Goal: Task Accomplishment & Management: Use online tool/utility

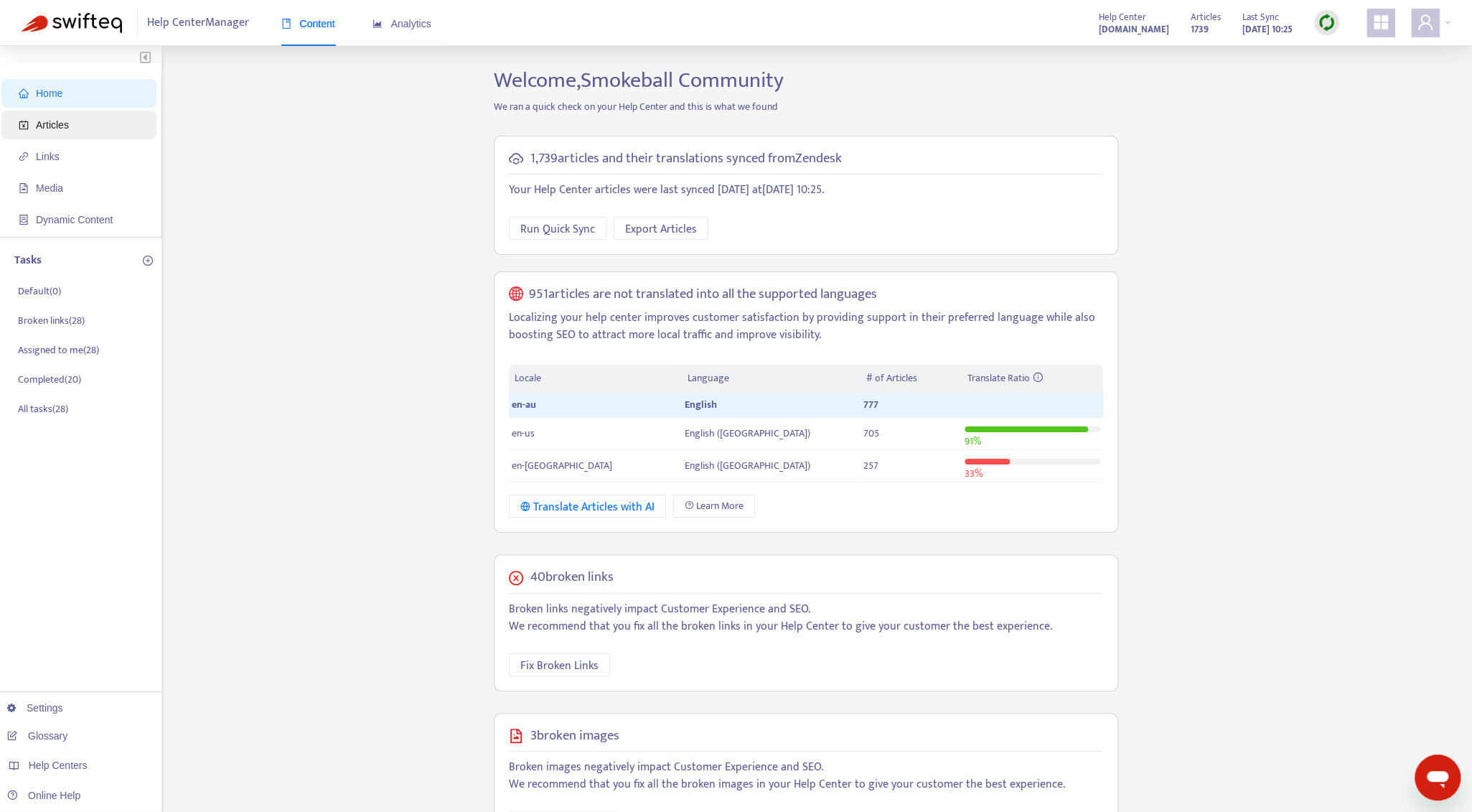
click at [34, 112] on span "Articles" at bounding box center [81, 125] width 126 height 29
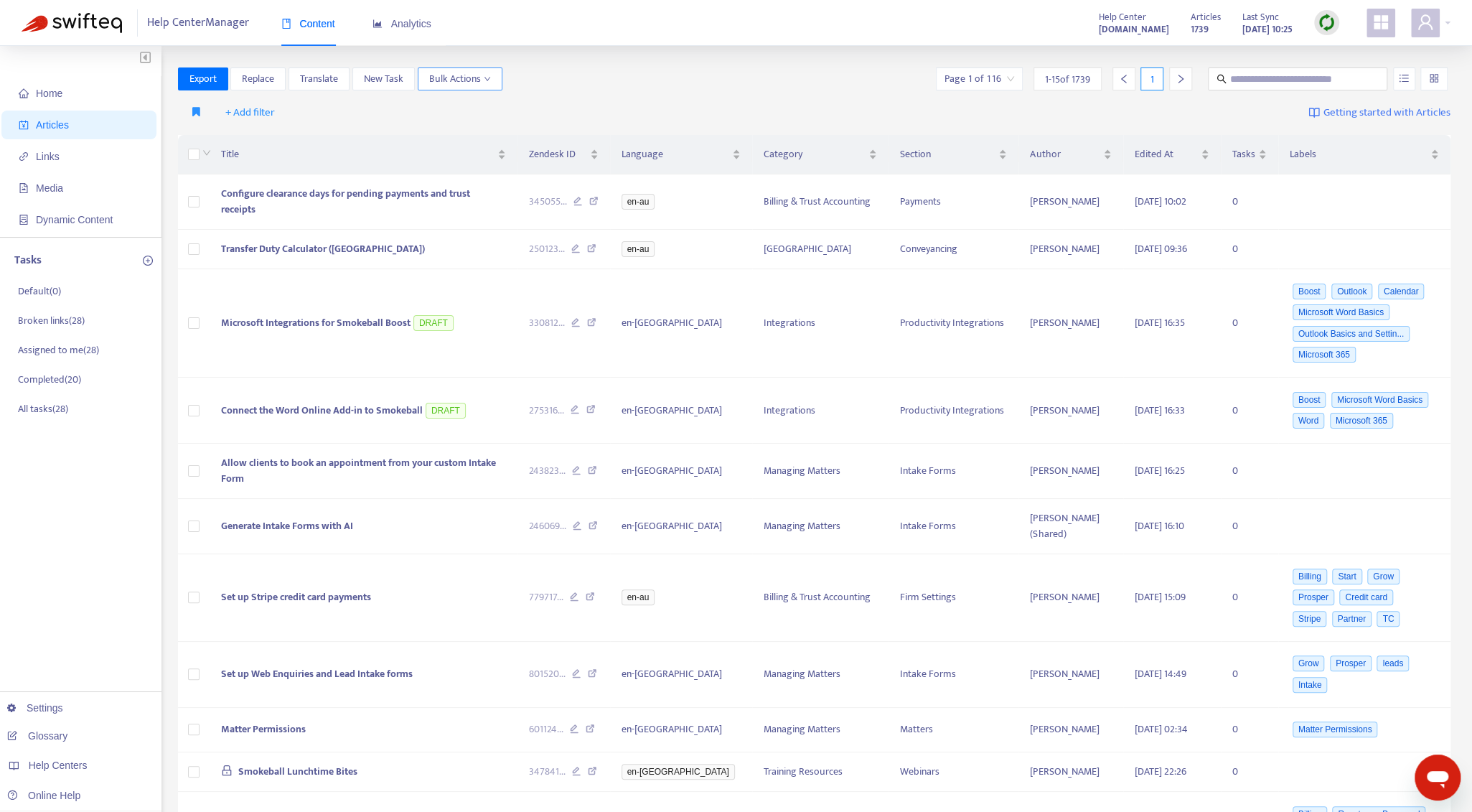
click at [468, 81] on span "Bulk Actions" at bounding box center [460, 78] width 62 height 16
click at [262, 116] on span "+ Add filter" at bounding box center [250, 113] width 49 height 17
click at [264, 148] on span "Language" at bounding box center [270, 141] width 89 height 16
click at [306, 110] on div "Language: All" at bounding box center [265, 113] width 107 height 22
click at [301, 136] on div "en-au" at bounding box center [347, 140] width 250 height 16
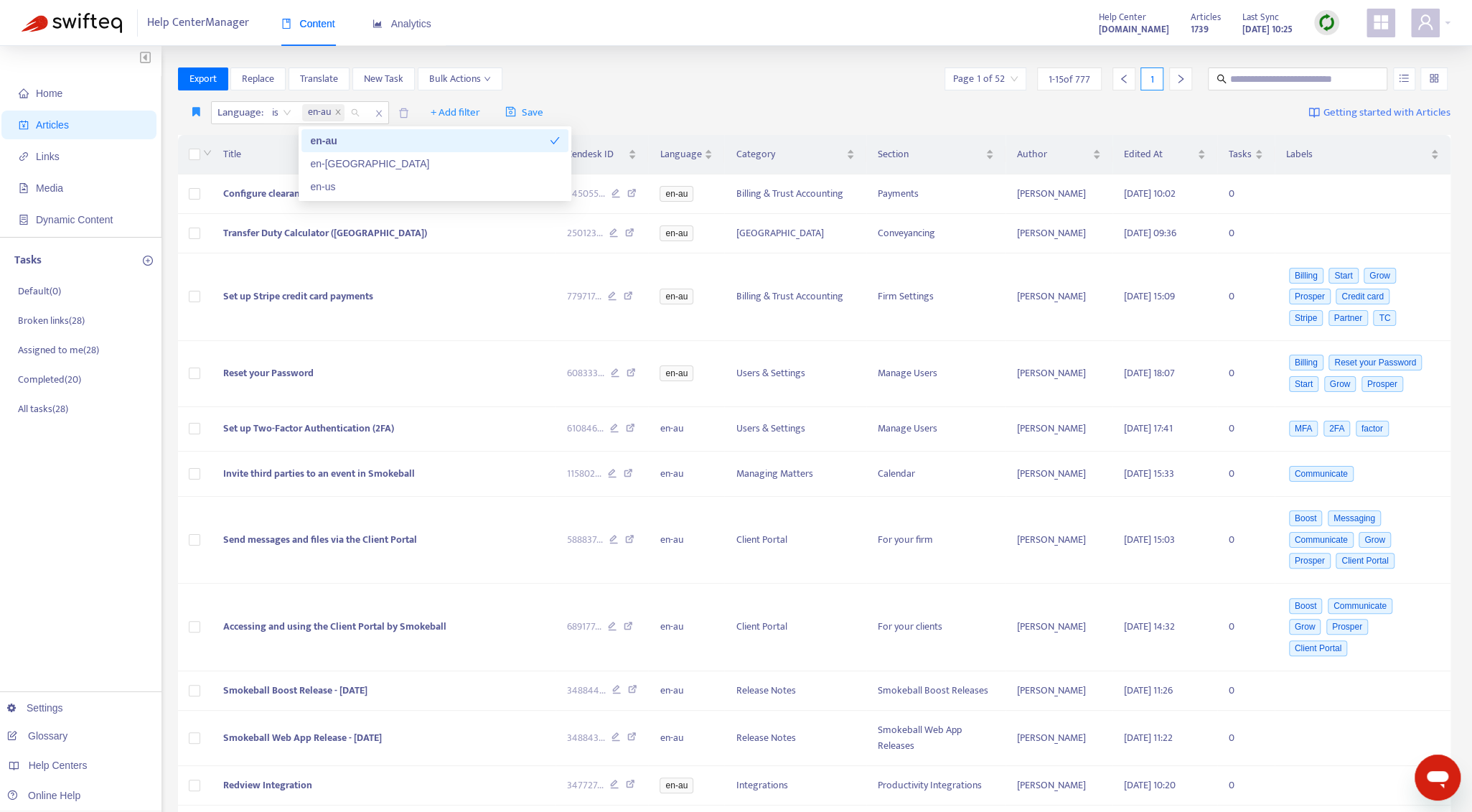
click at [642, 69] on div "Export Replace Translate New Task Bulk Actions Page 1 of 52 1 - 15 of 777 1" at bounding box center [815, 78] width 1274 height 23
click at [545, 112] on button "Save" at bounding box center [524, 113] width 60 height 23
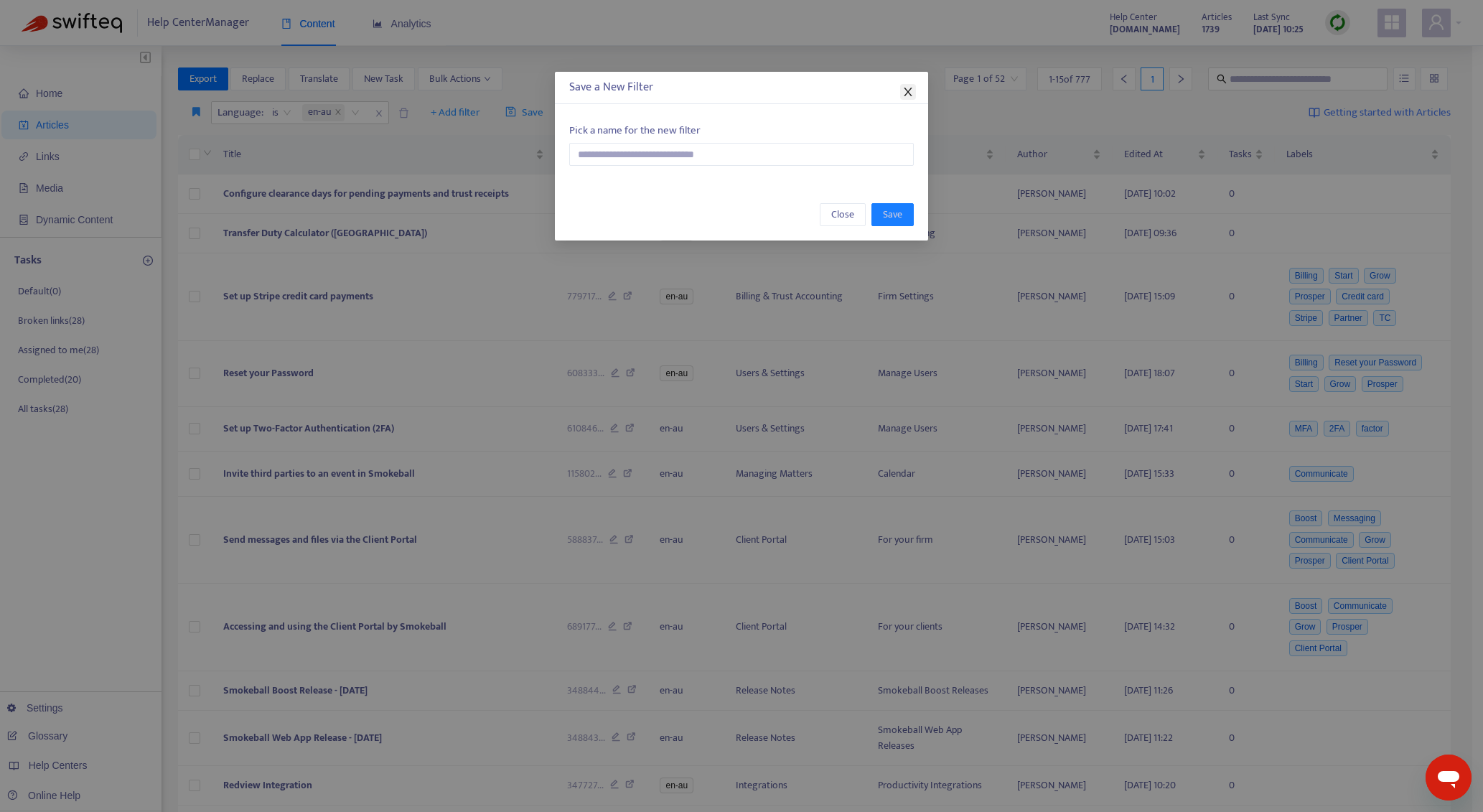
click at [913, 95] on span "Close" at bounding box center [907, 92] width 16 height 11
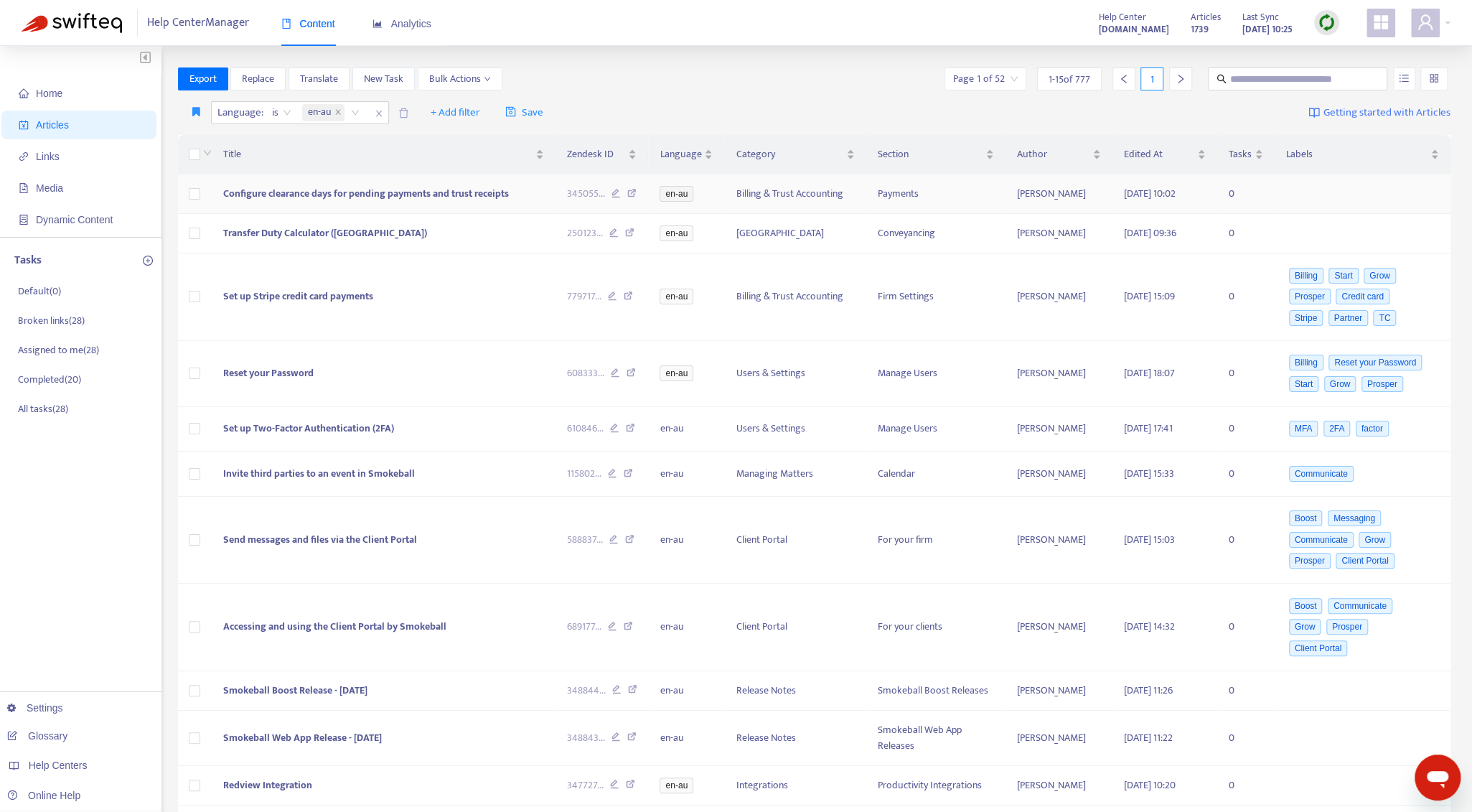
click at [484, 176] on td "Configure clearance days for pending payments and trust receipts" at bounding box center [383, 194] width 344 height 40
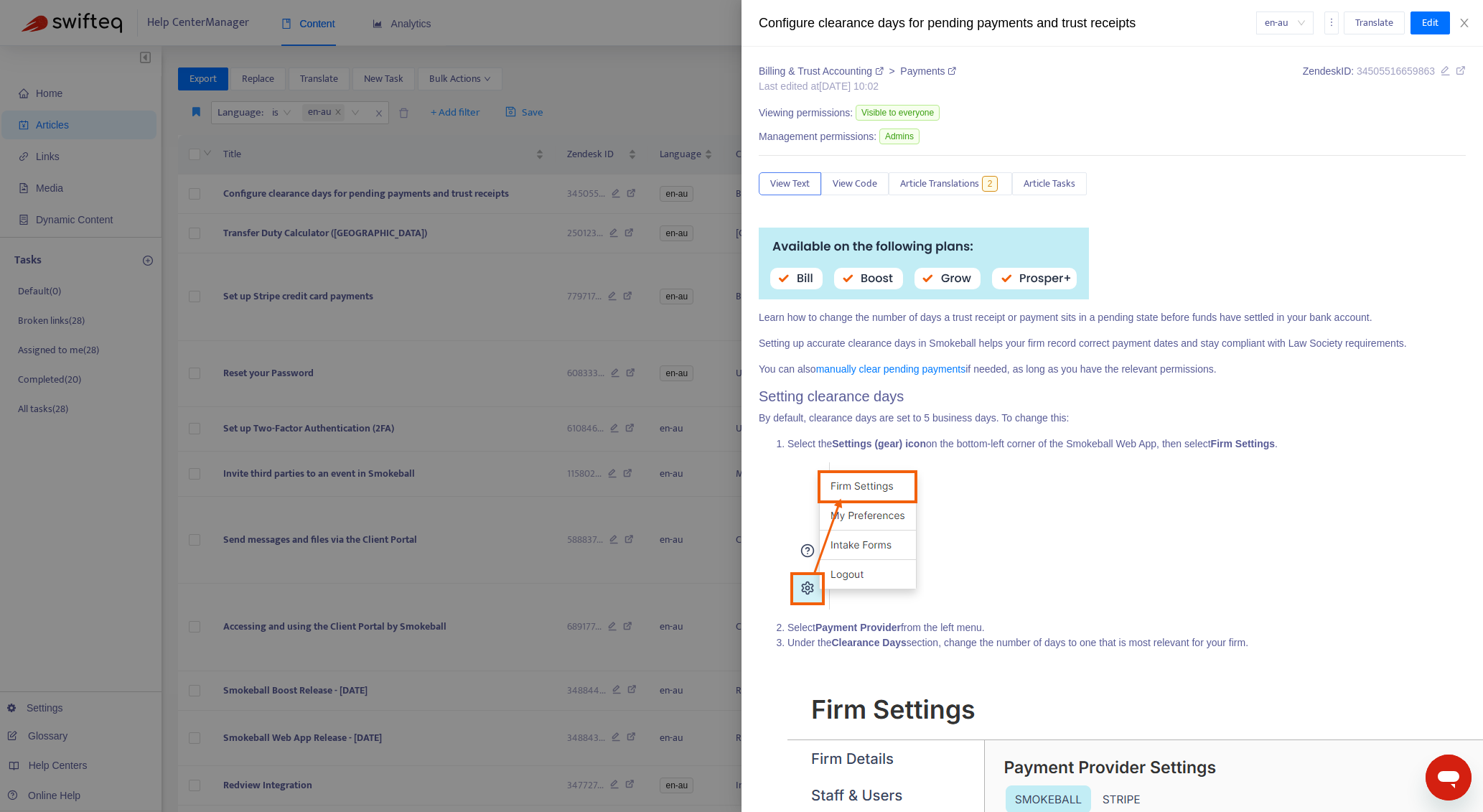
click at [509, 262] on div at bounding box center [741, 406] width 1483 height 812
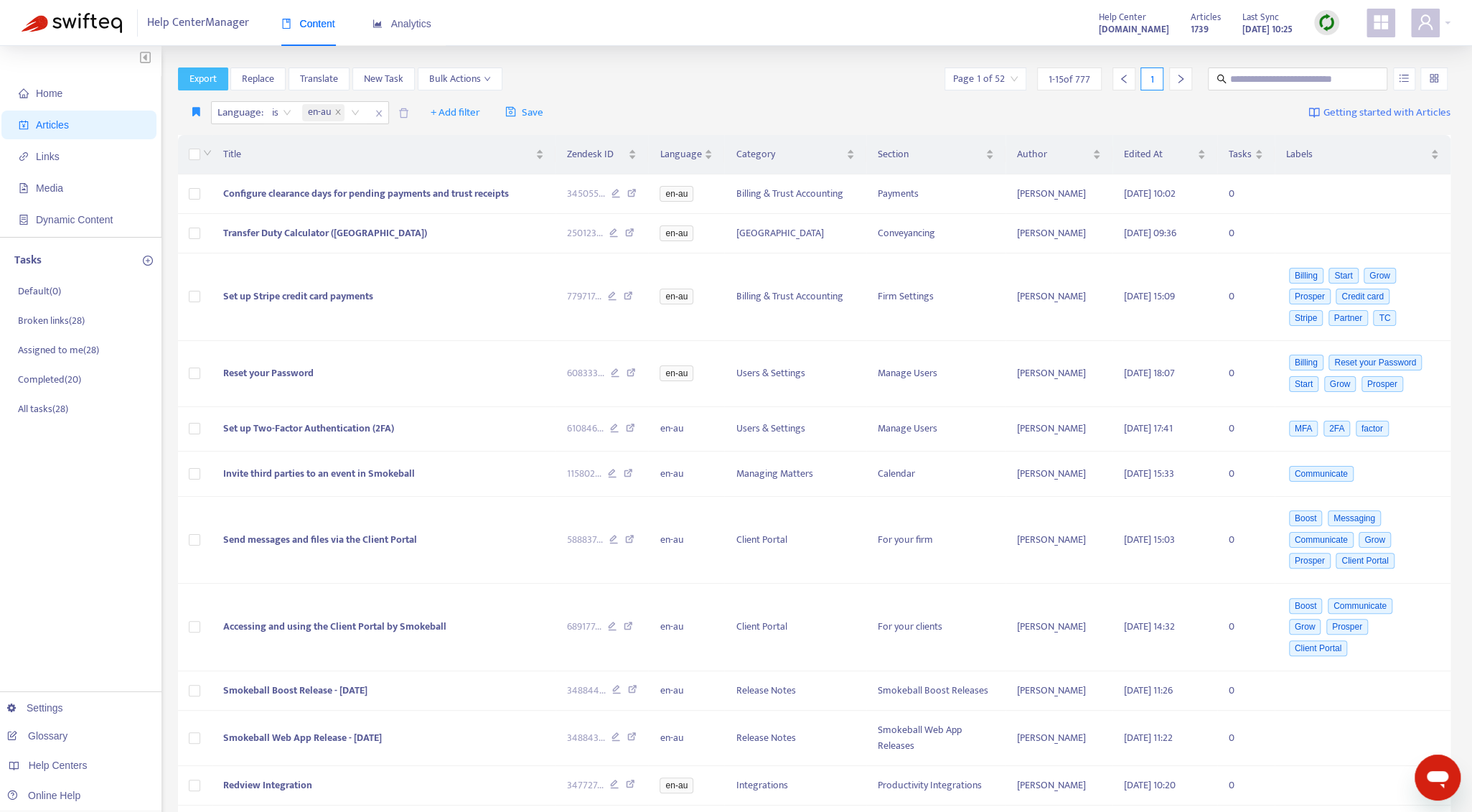
click at [208, 75] on span "Export" at bounding box center [203, 78] width 28 height 16
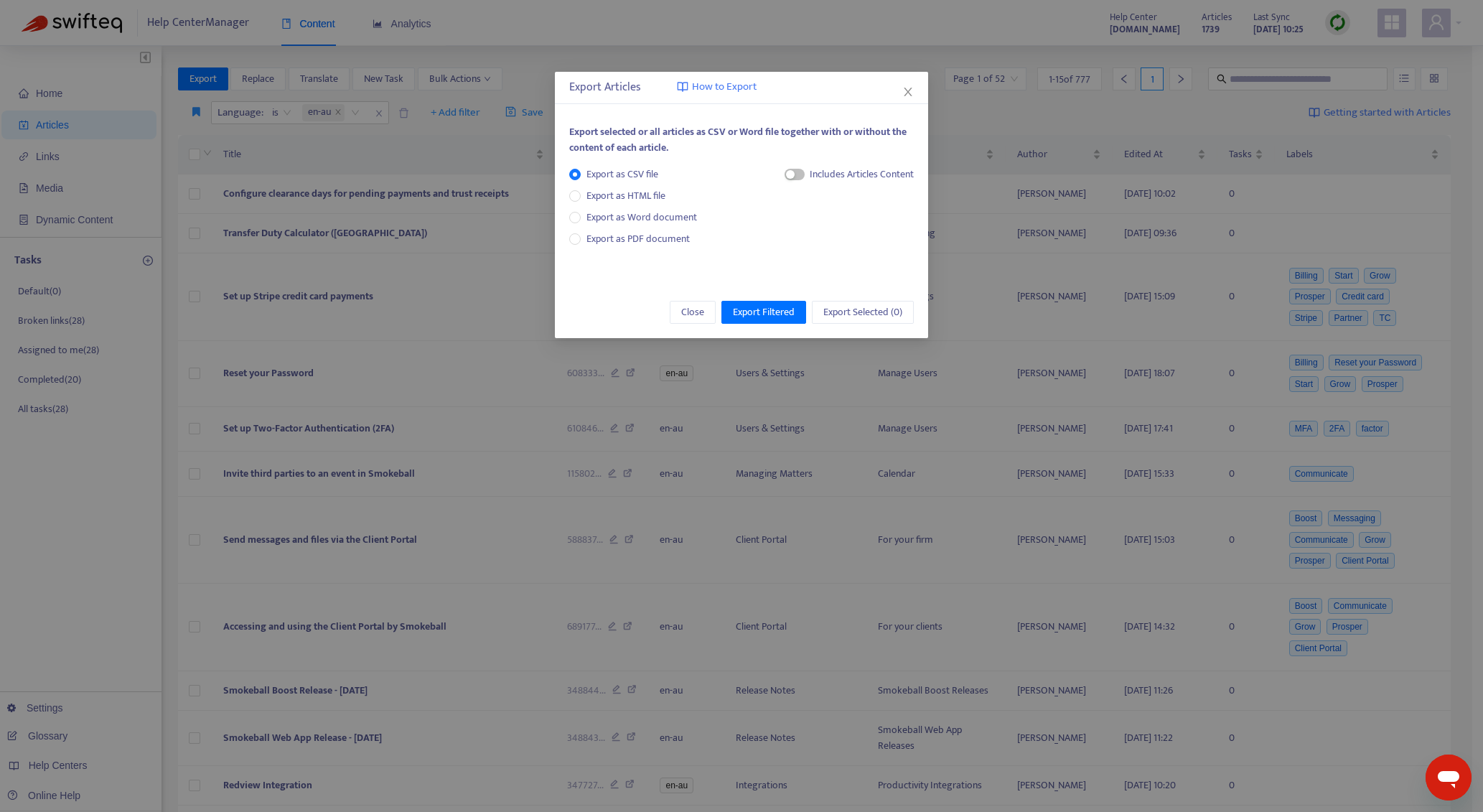
click at [811, 169] on div "Includes Articles Content" at bounding box center [862, 174] width 104 height 16
click at [793, 170] on div "button" at bounding box center [790, 174] width 9 height 9
click at [617, 192] on span "Export as HTML file" at bounding box center [626, 195] width 90 height 16
click at [618, 180] on span "Export as CSV file" at bounding box center [623, 174] width 84 height 16
click at [805, 170] on div "Includes Articles Content" at bounding box center [849, 180] width 130 height 27
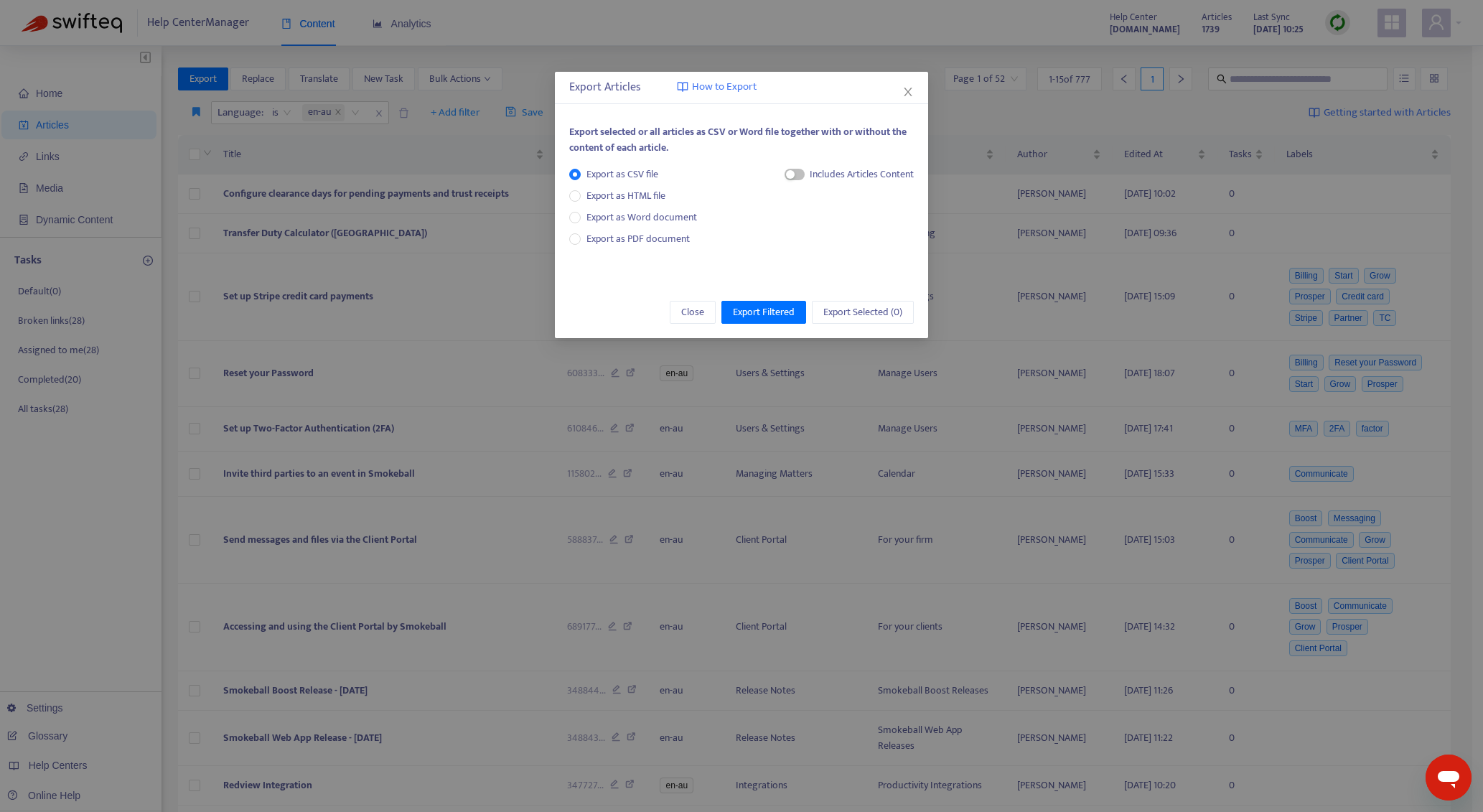
click at [804, 170] on div "Includes Articles Content" at bounding box center [849, 180] width 130 height 27
click at [798, 171] on span "button" at bounding box center [794, 174] width 20 height 11
click at [682, 213] on span "Export as Word document" at bounding box center [642, 217] width 122 height 16
click at [753, 317] on span "Export Filtered" at bounding box center [763, 312] width 62 height 16
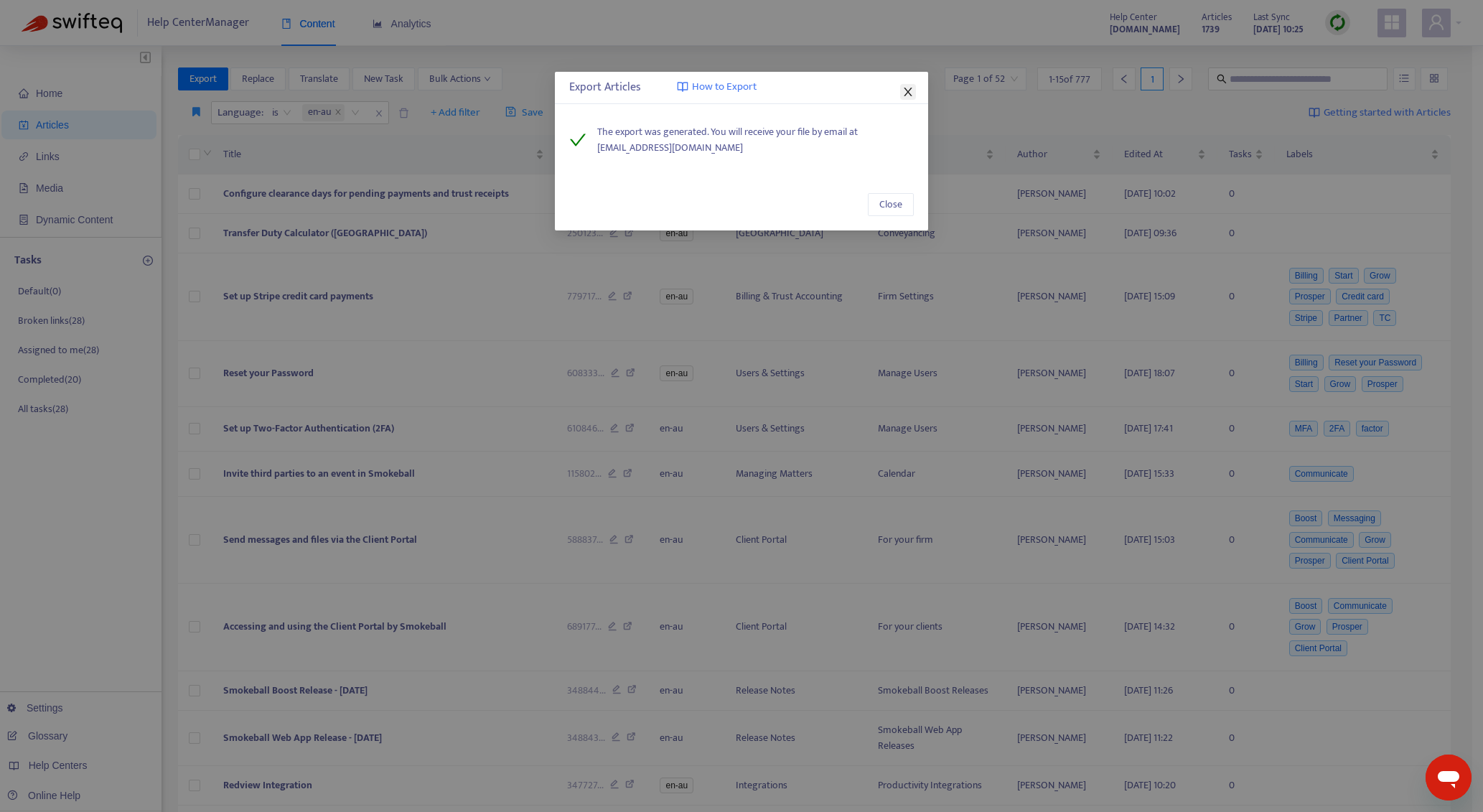
click at [911, 94] on icon "close" at bounding box center [907, 92] width 11 height 11
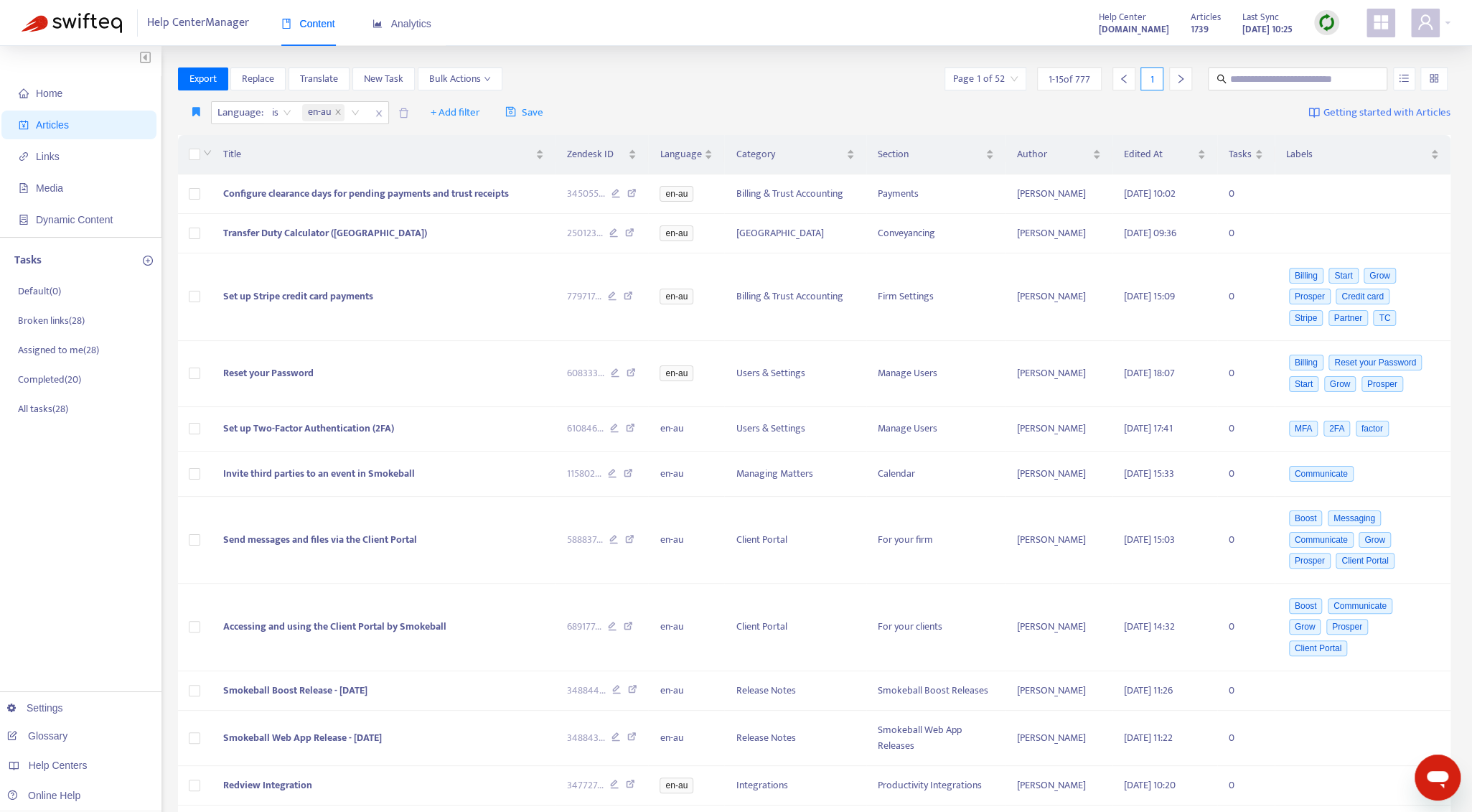
drag, startPoint x: 48, startPoint y: 561, endPoint x: 103, endPoint y: 435, distance: 137.5
click at [48, 559] on div "Home Articles Links Media Dynamic Content Tasks Default ( 0 ) Broken links ( 28…" at bounding box center [81, 585] width 162 height 1077
click at [208, 78] on span "Export" at bounding box center [203, 78] width 28 height 16
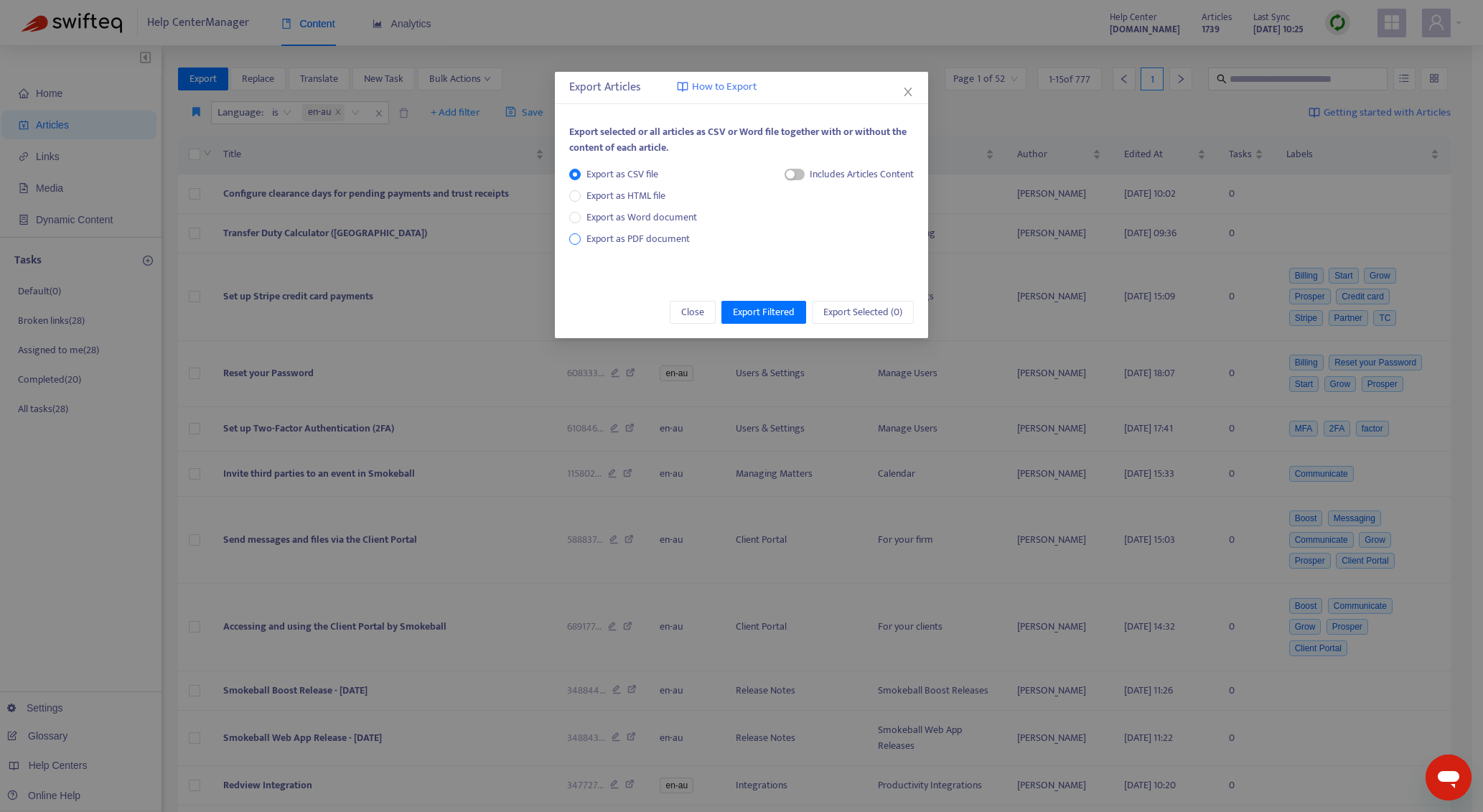
click at [644, 245] on span "Export as PDF document" at bounding box center [637, 239] width 104 height 16
click at [787, 171] on div "button" at bounding box center [790, 174] width 9 height 9
click at [772, 298] on div "Close Export Filtered Export Selected ( 0 )" at bounding box center [741, 312] width 374 height 51
click at [772, 305] on span "Export Filtered" at bounding box center [763, 312] width 62 height 16
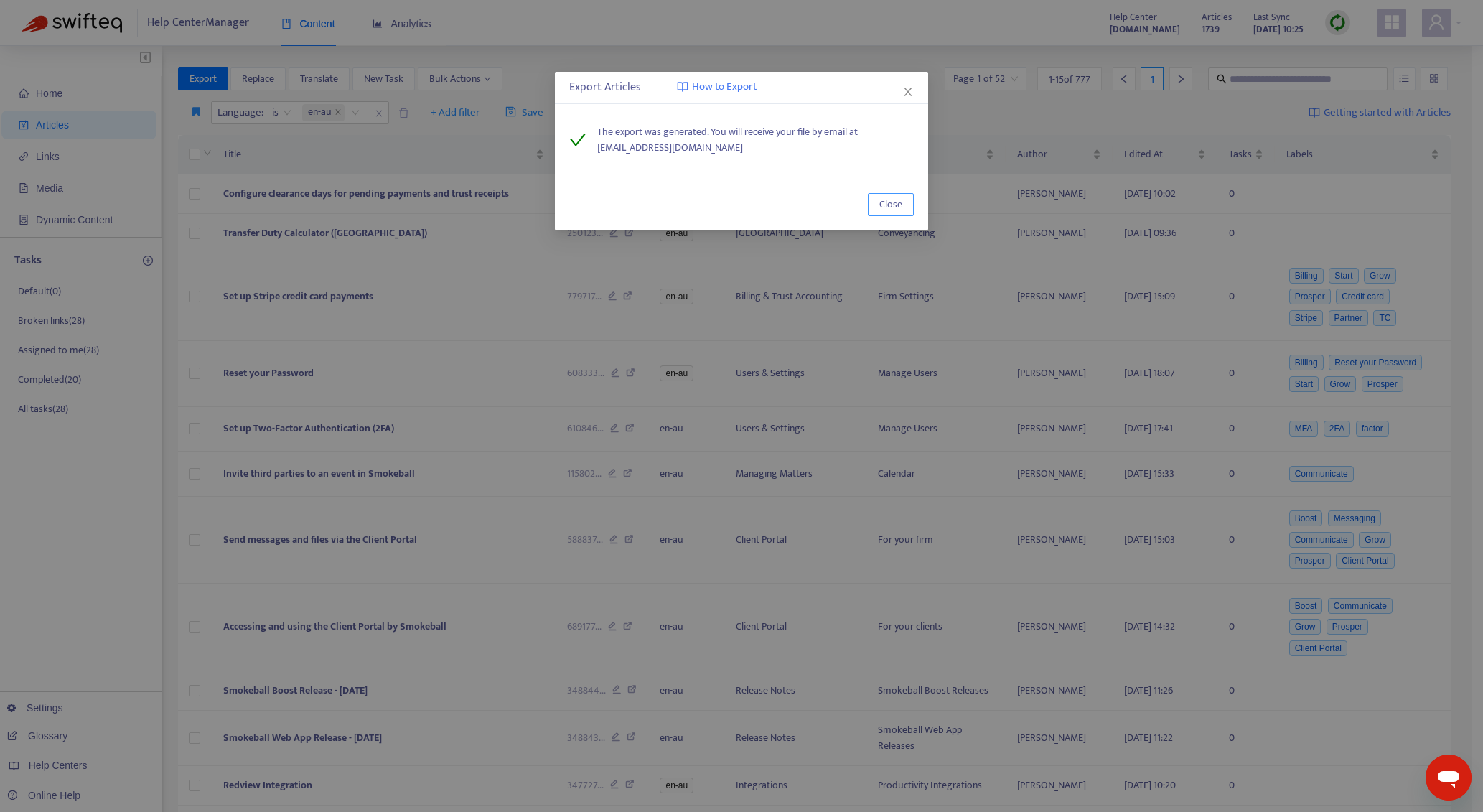
click at [884, 198] on span "Close" at bounding box center [890, 204] width 23 height 16
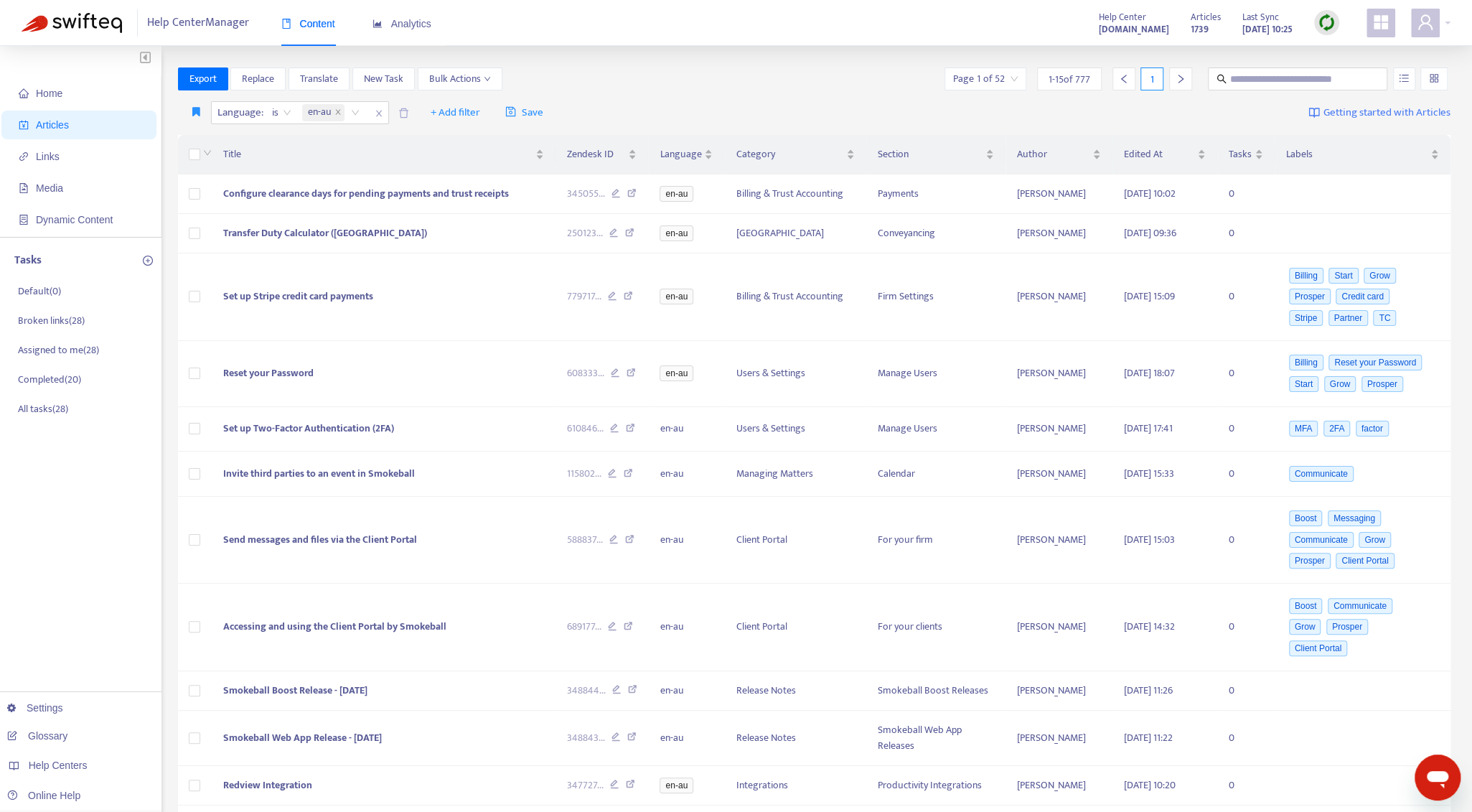
click at [418, 111] on div "Language : is en-au + Add filter Save" at bounding box center [366, 113] width 376 height 23
click at [436, 116] on span "+ Add filter" at bounding box center [456, 113] width 49 height 17
click at [435, 194] on span "Category" at bounding box center [476, 187] width 89 height 16
click at [451, 119] on div at bounding box center [439, 113] width 87 height 17
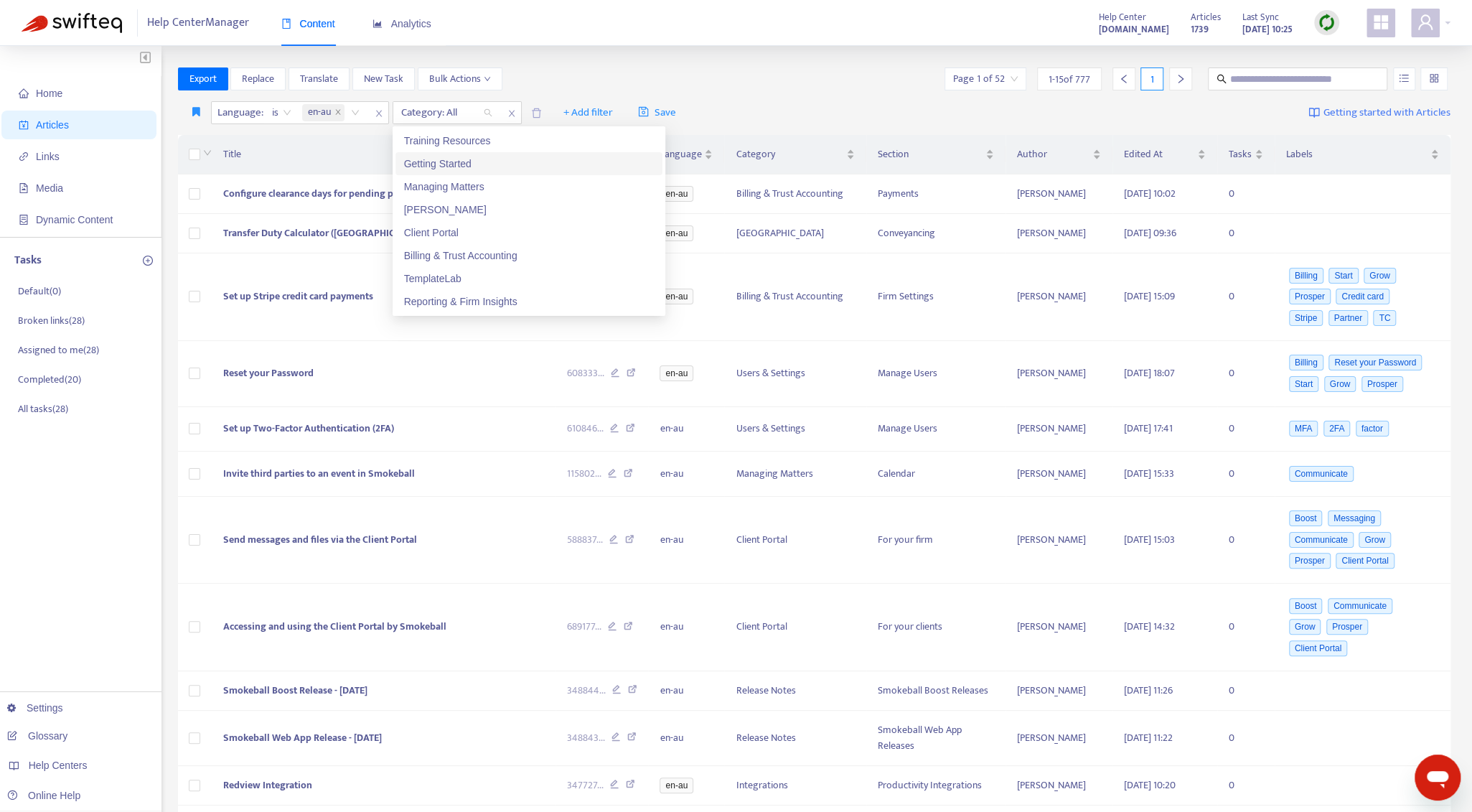
click at [468, 163] on div "Getting Started" at bounding box center [529, 163] width 250 height 16
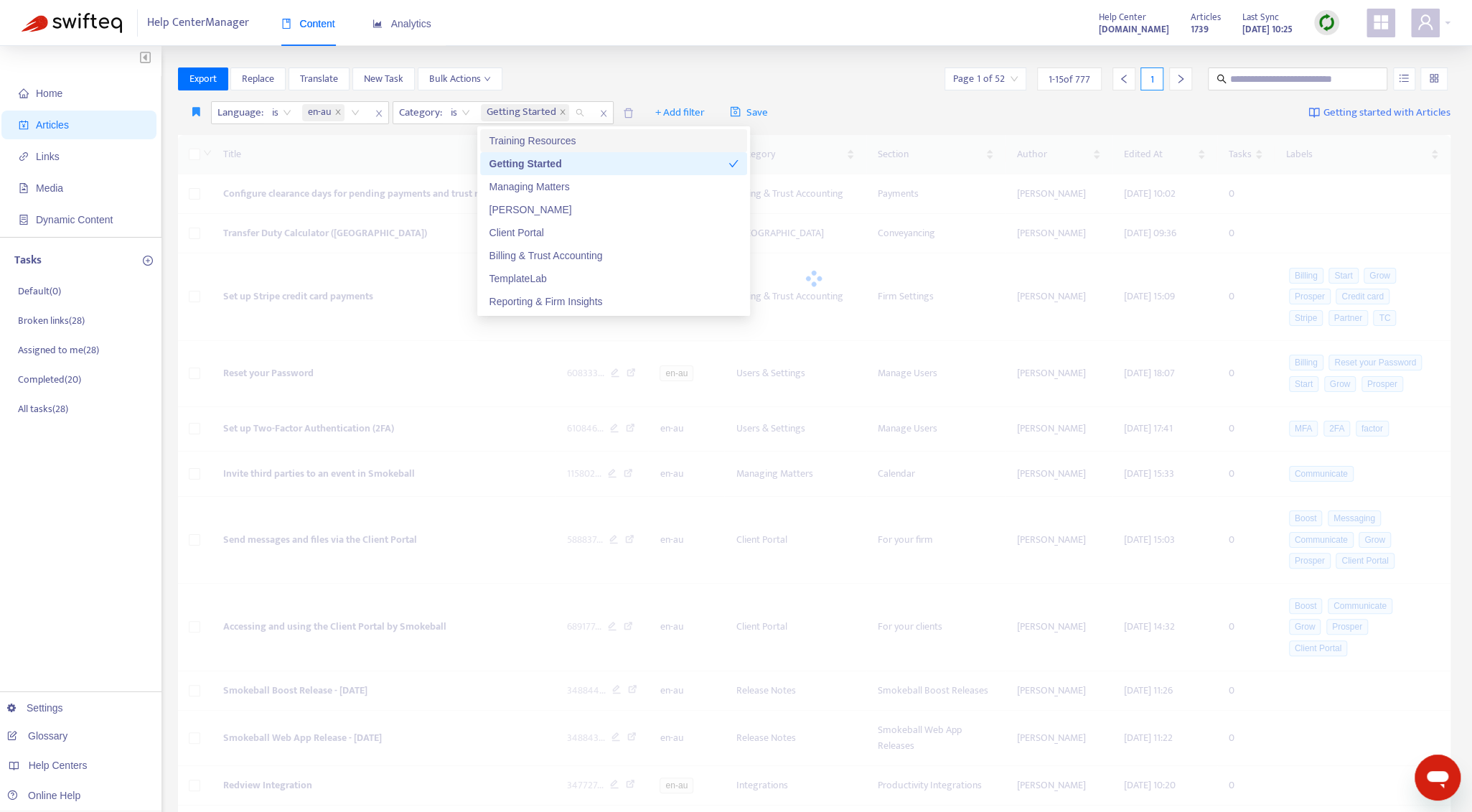
click at [509, 145] on div "Training Resources" at bounding box center [614, 140] width 250 height 16
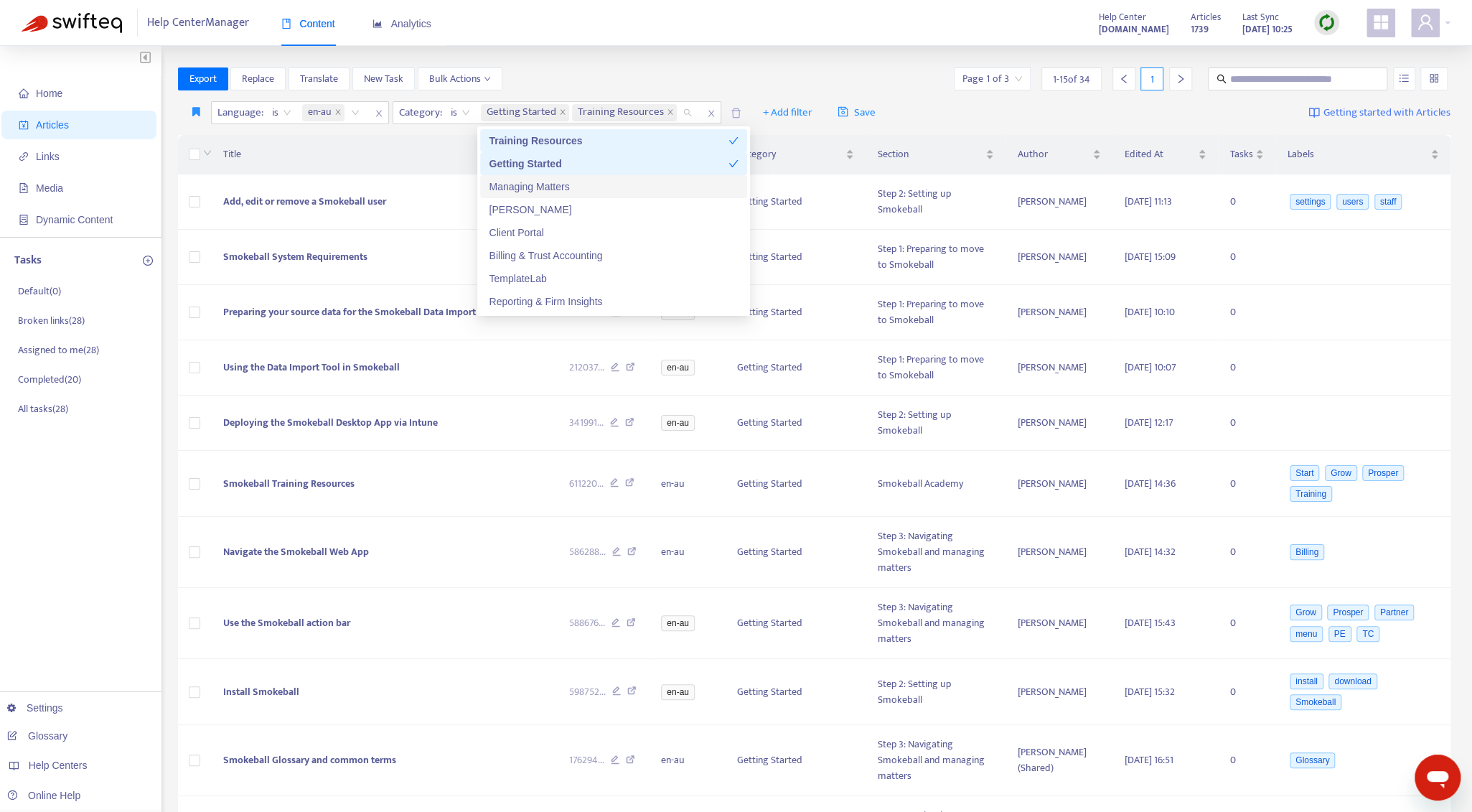
click at [562, 180] on div "Managing Matters" at bounding box center [614, 186] width 250 height 16
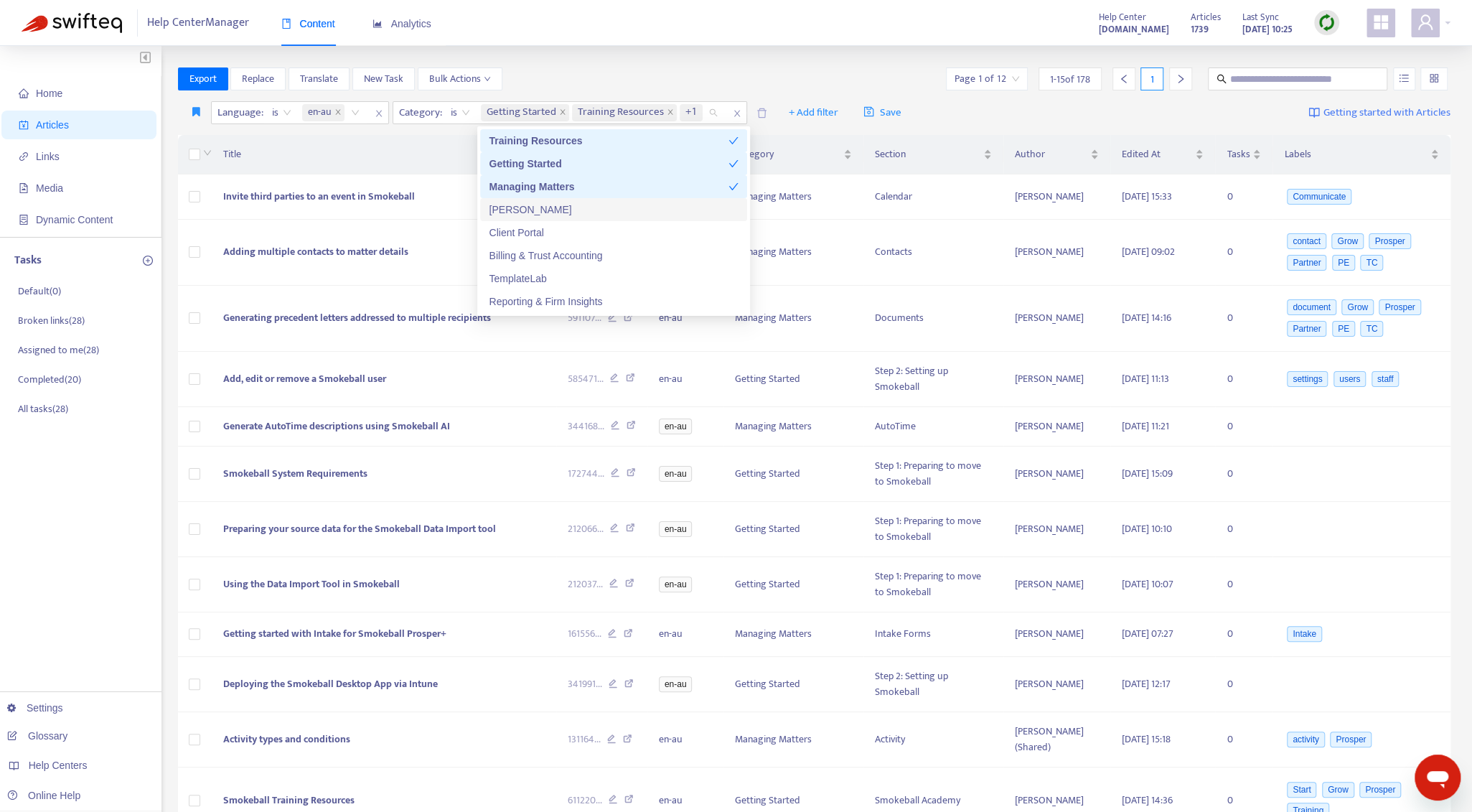
click at [547, 205] on div "[PERSON_NAME]" at bounding box center [614, 209] width 250 height 16
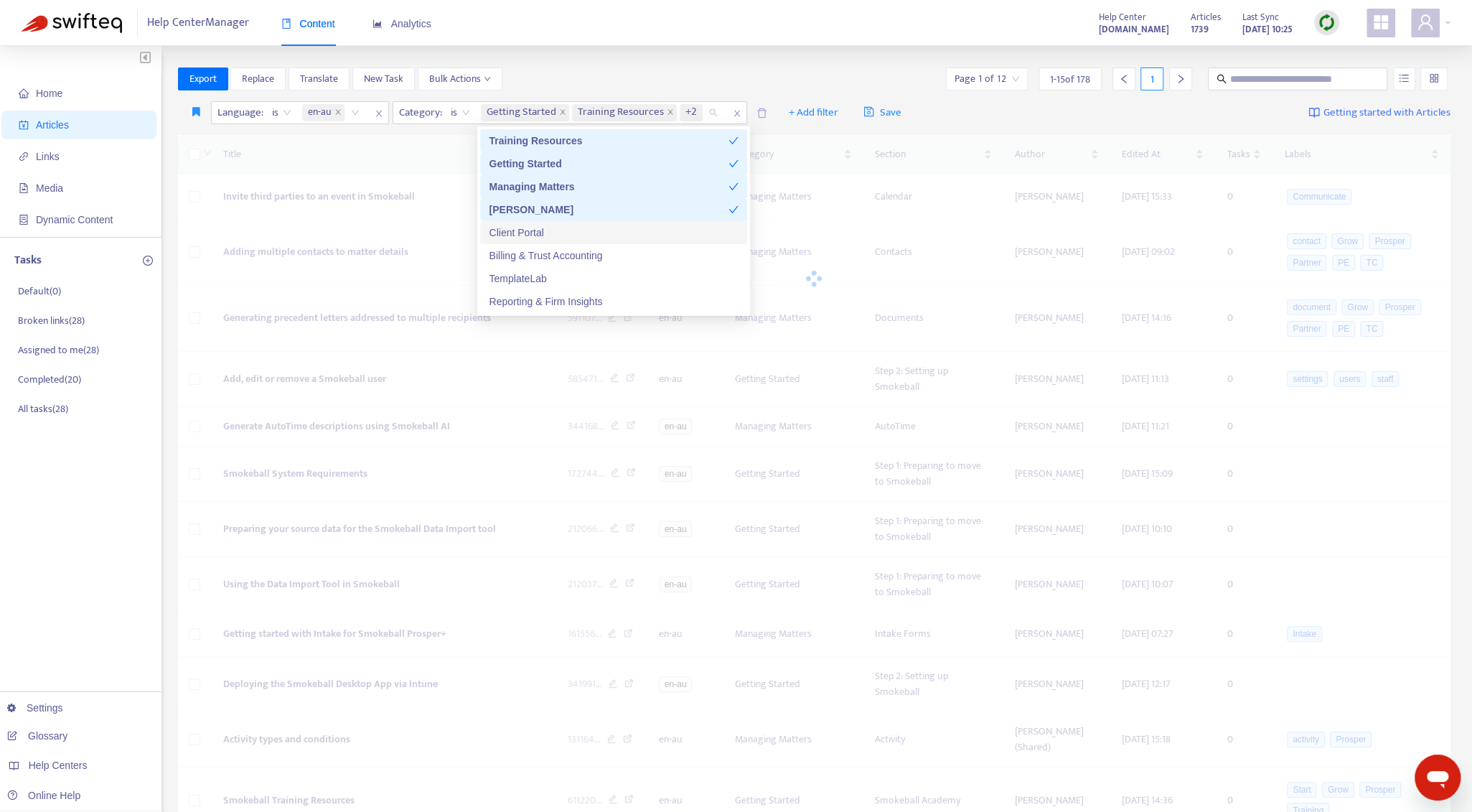
click at [540, 235] on div "Client Portal" at bounding box center [614, 232] width 250 height 16
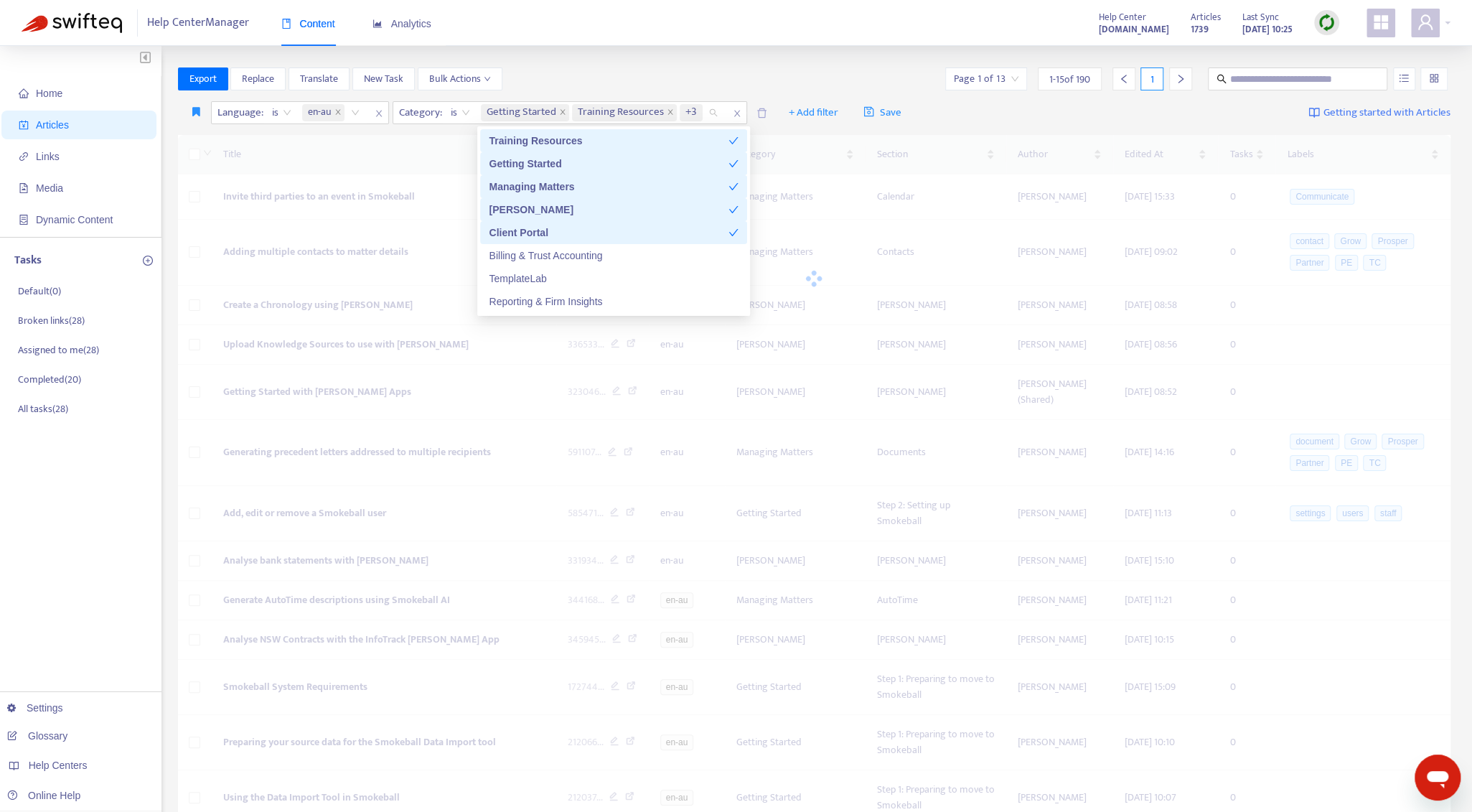
click at [538, 263] on div "Billing & Trust Accounting" at bounding box center [614, 255] width 267 height 23
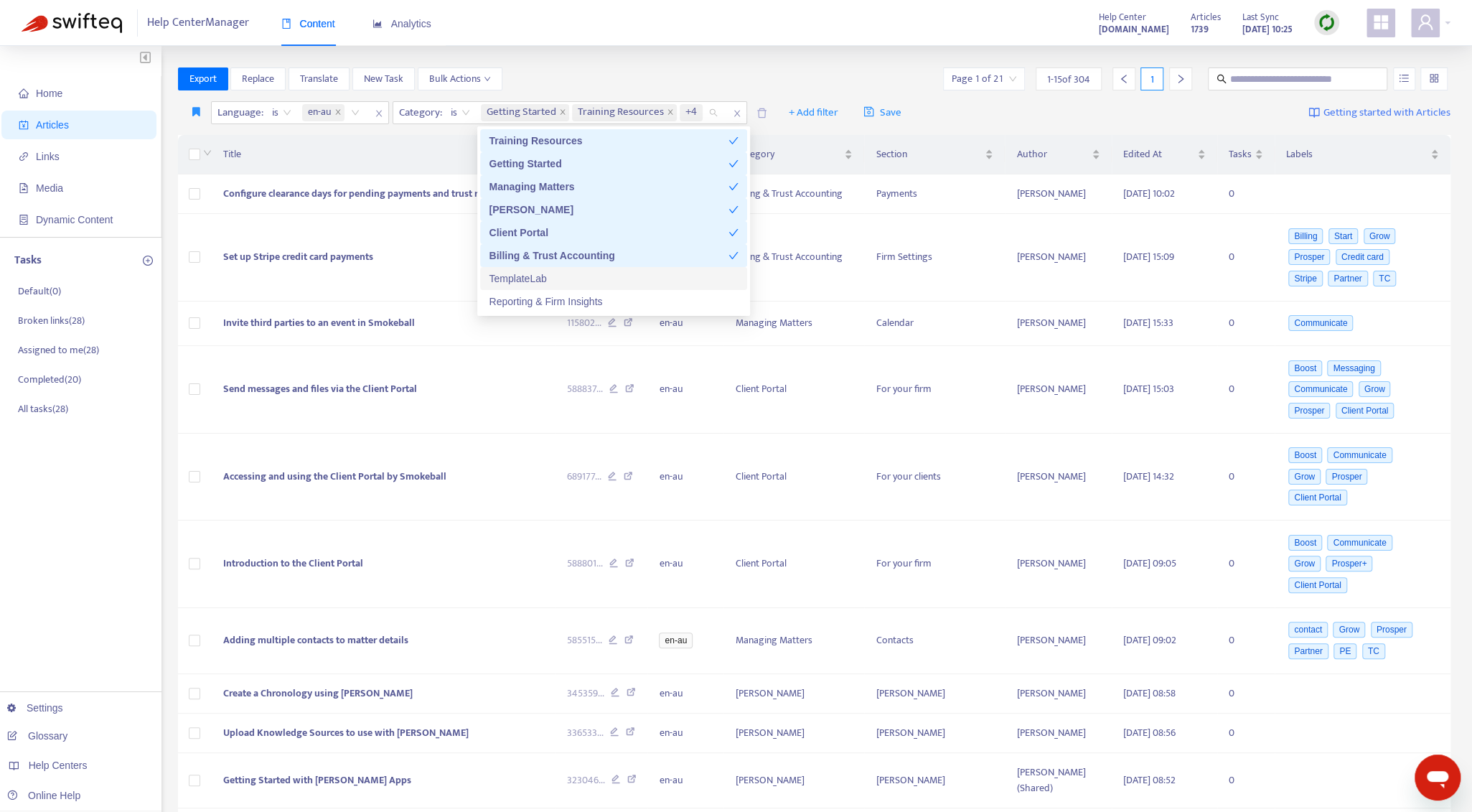
click at [535, 280] on div "TemplateLab" at bounding box center [614, 278] width 250 height 16
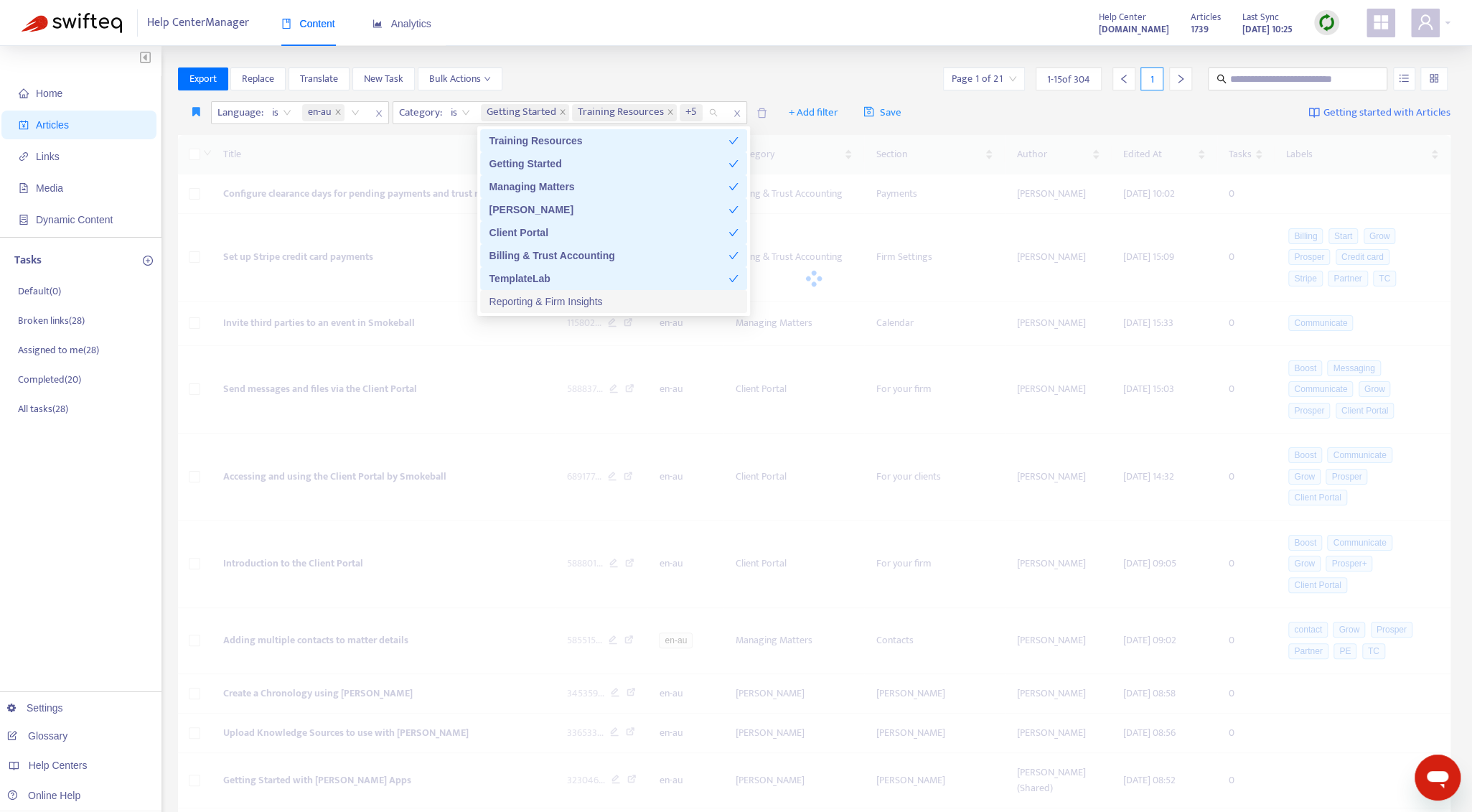
click at [532, 305] on div "Reporting & Firm Insights" at bounding box center [614, 301] width 250 height 16
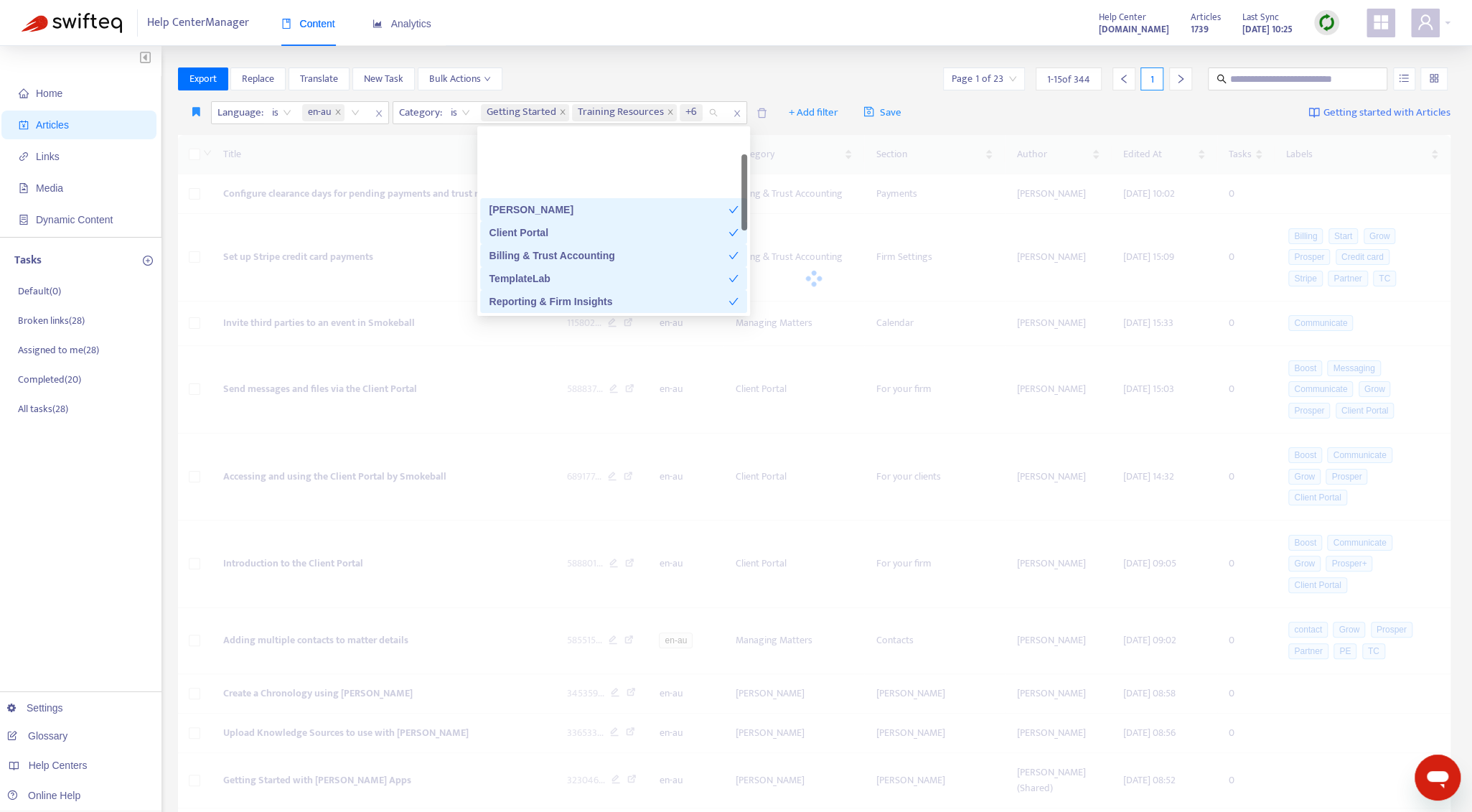
scroll to position [72, 0]
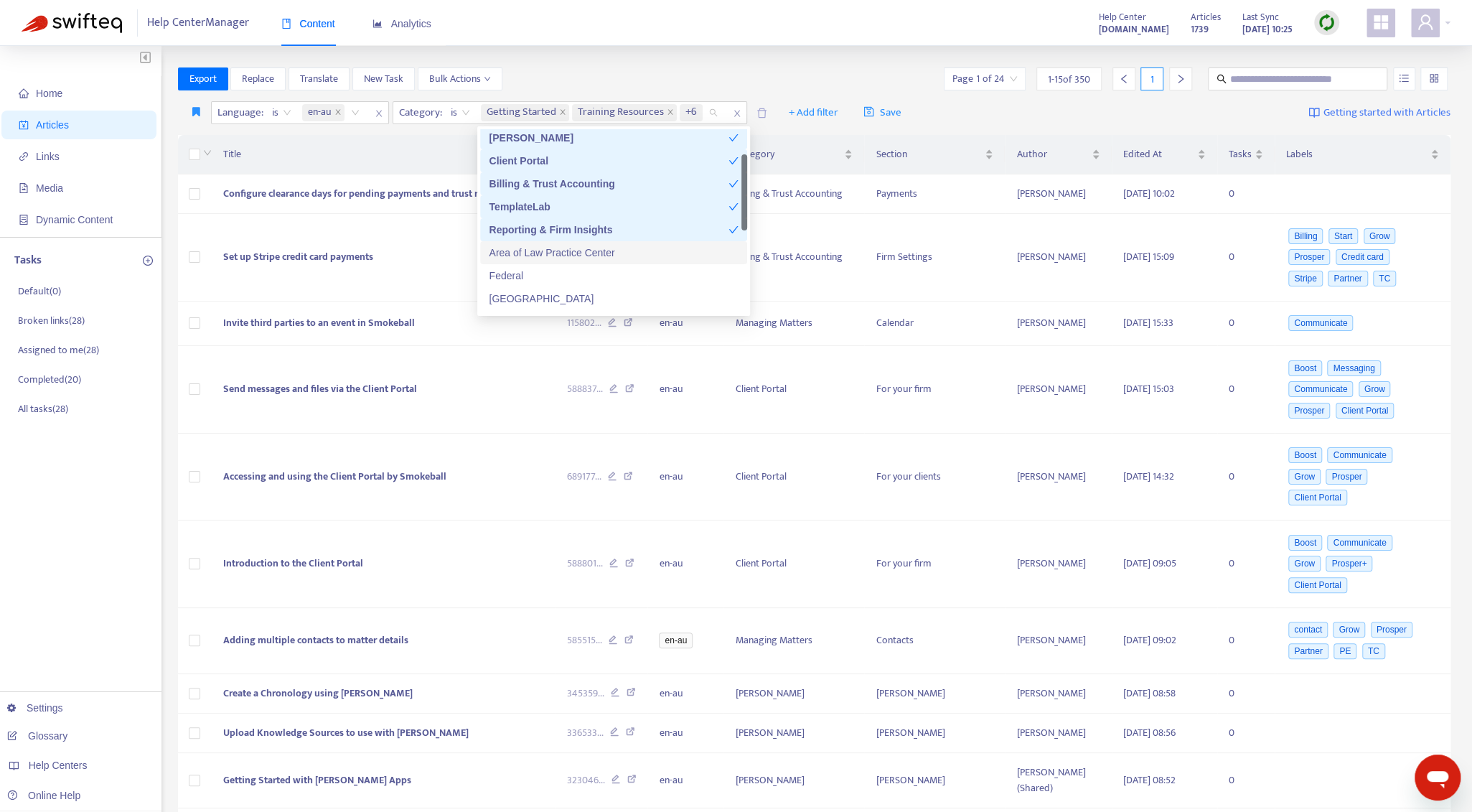
click at [591, 255] on div "Area of Law Practice Center" at bounding box center [614, 252] width 250 height 16
click at [664, 278] on div "Federal" at bounding box center [614, 275] width 250 height 16
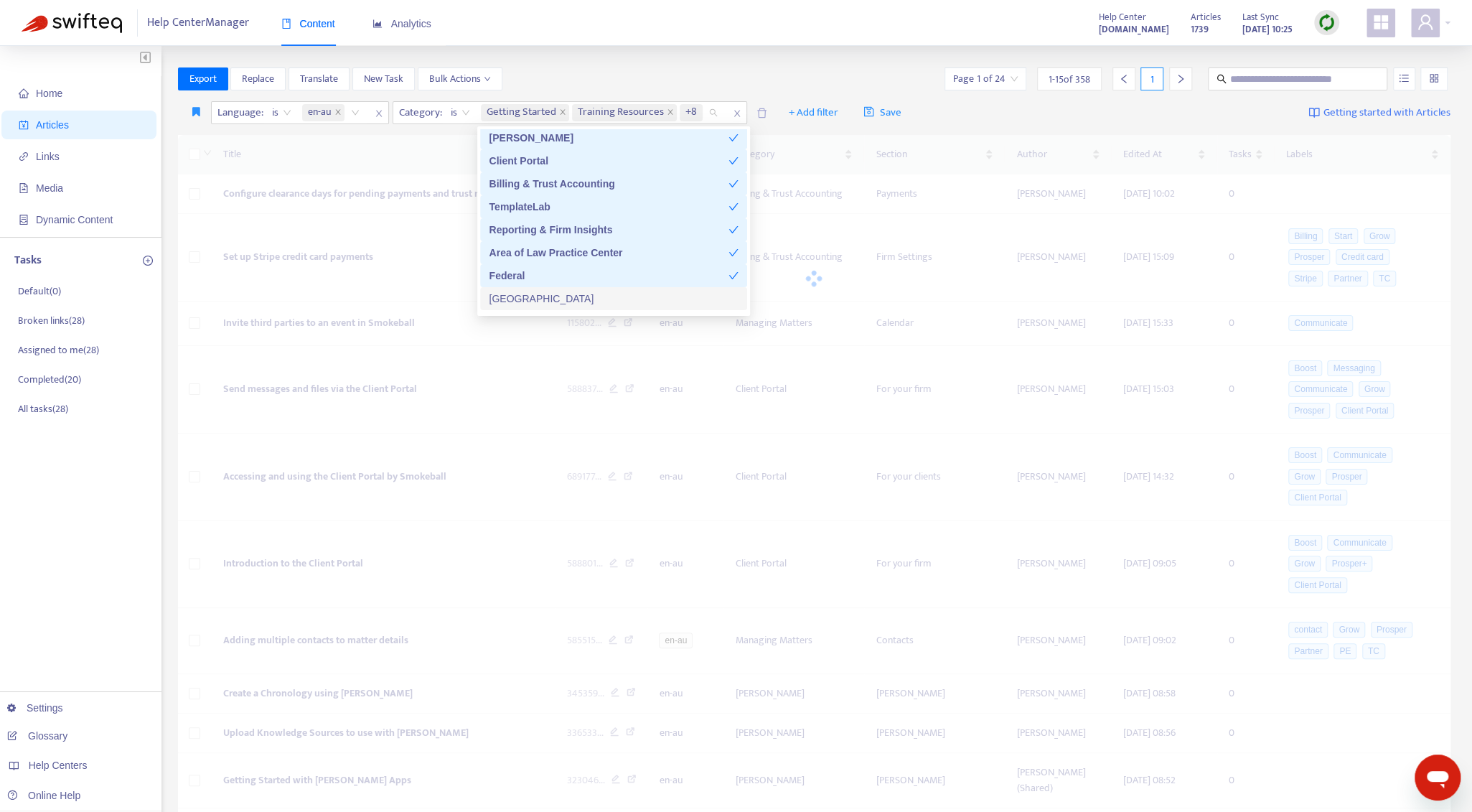
click at [659, 297] on div "[GEOGRAPHIC_DATA]" at bounding box center [614, 298] width 250 height 16
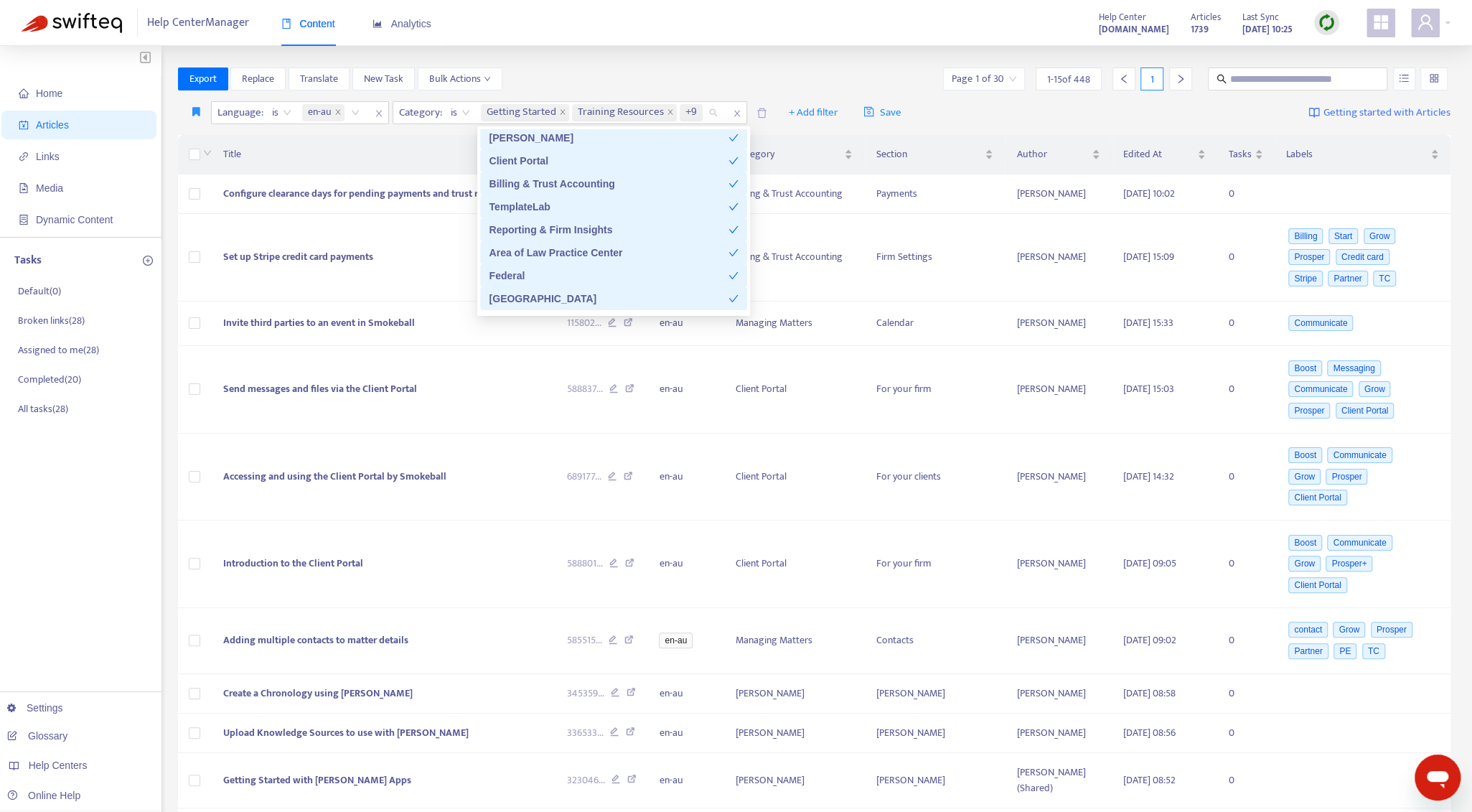
click at [663, 280] on div "Federal" at bounding box center [609, 275] width 240 height 16
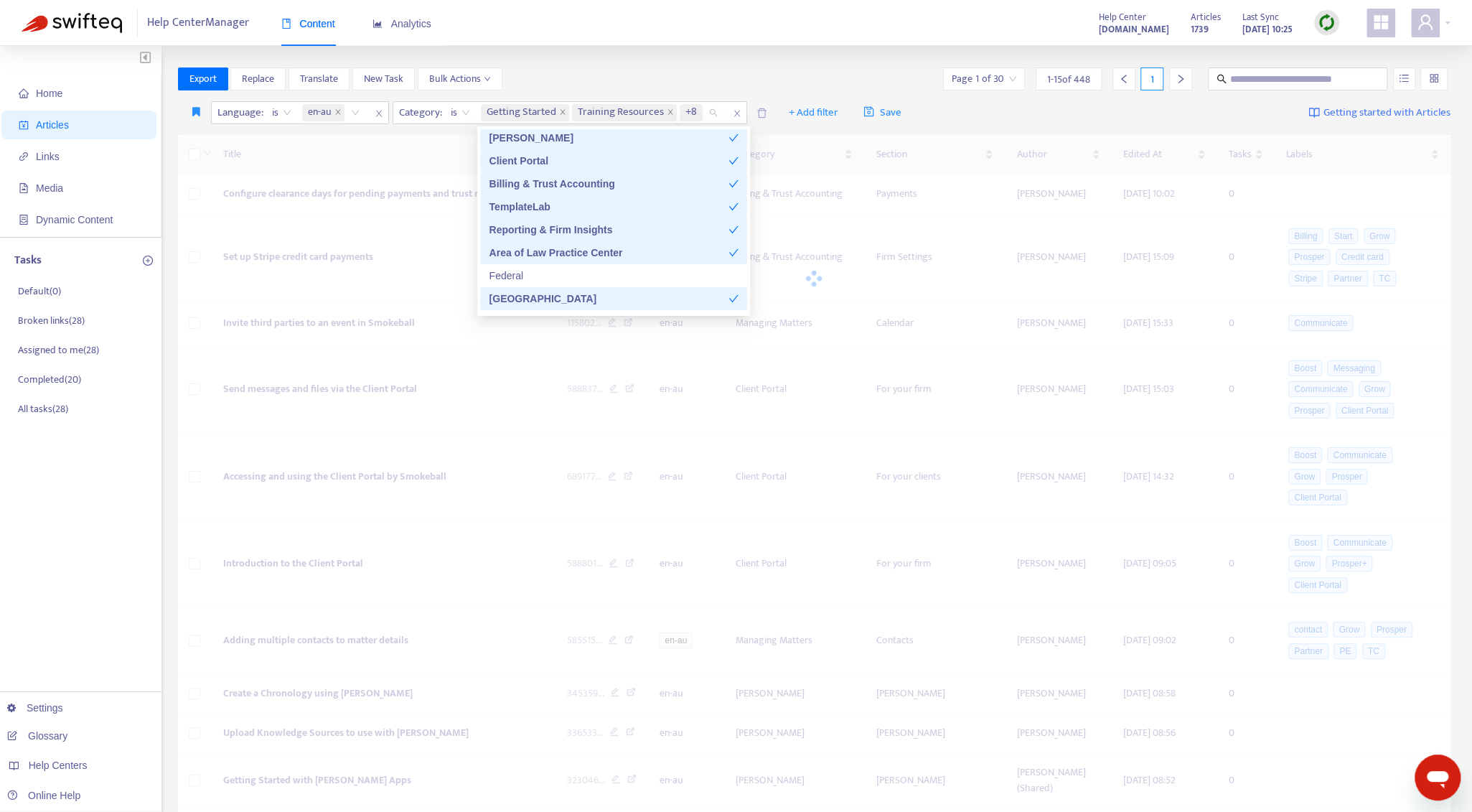
click at [656, 294] on div "[GEOGRAPHIC_DATA]" at bounding box center [609, 298] width 240 height 16
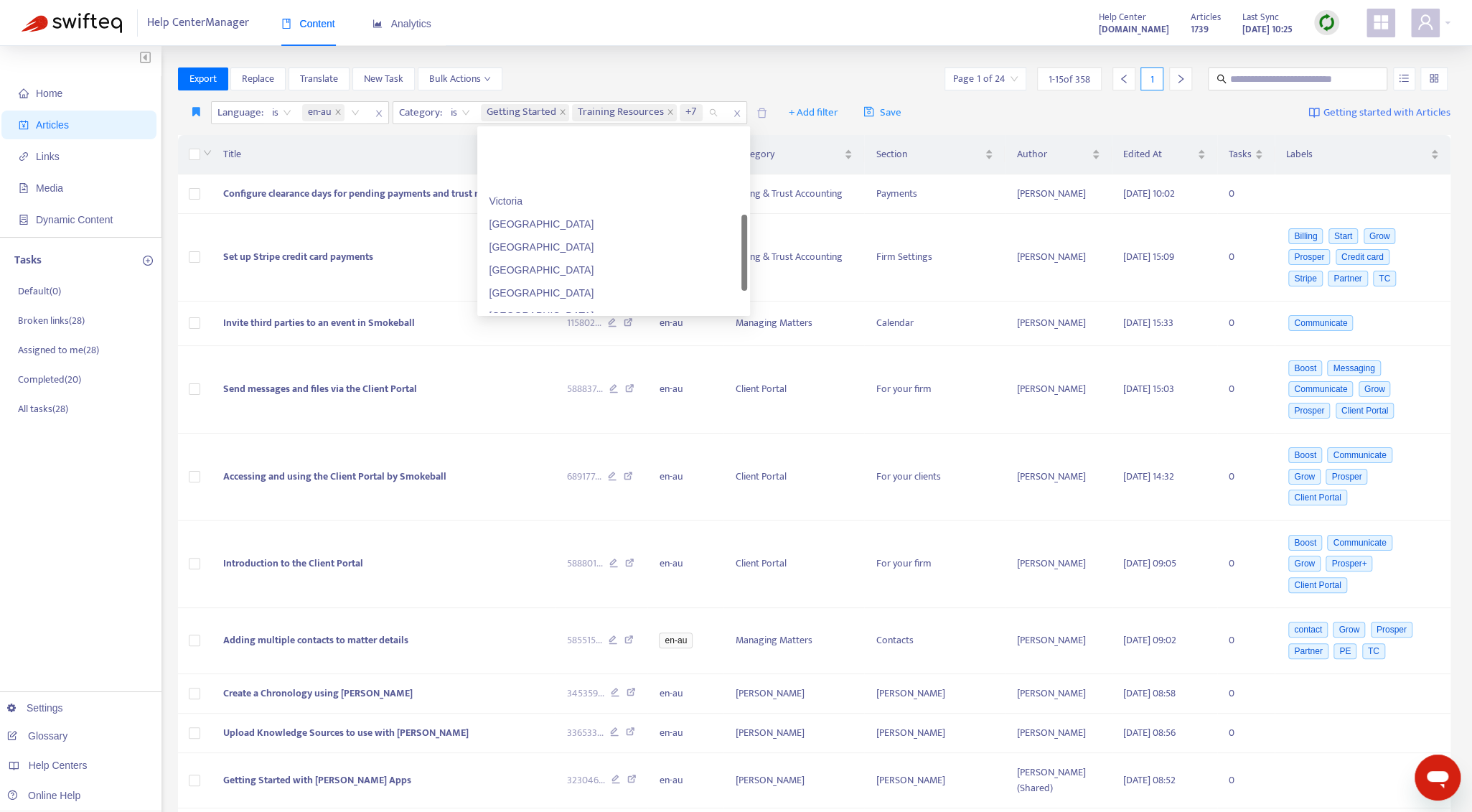
scroll to position [287, 0]
click at [554, 260] on div "Integrations" at bounding box center [614, 266] width 250 height 16
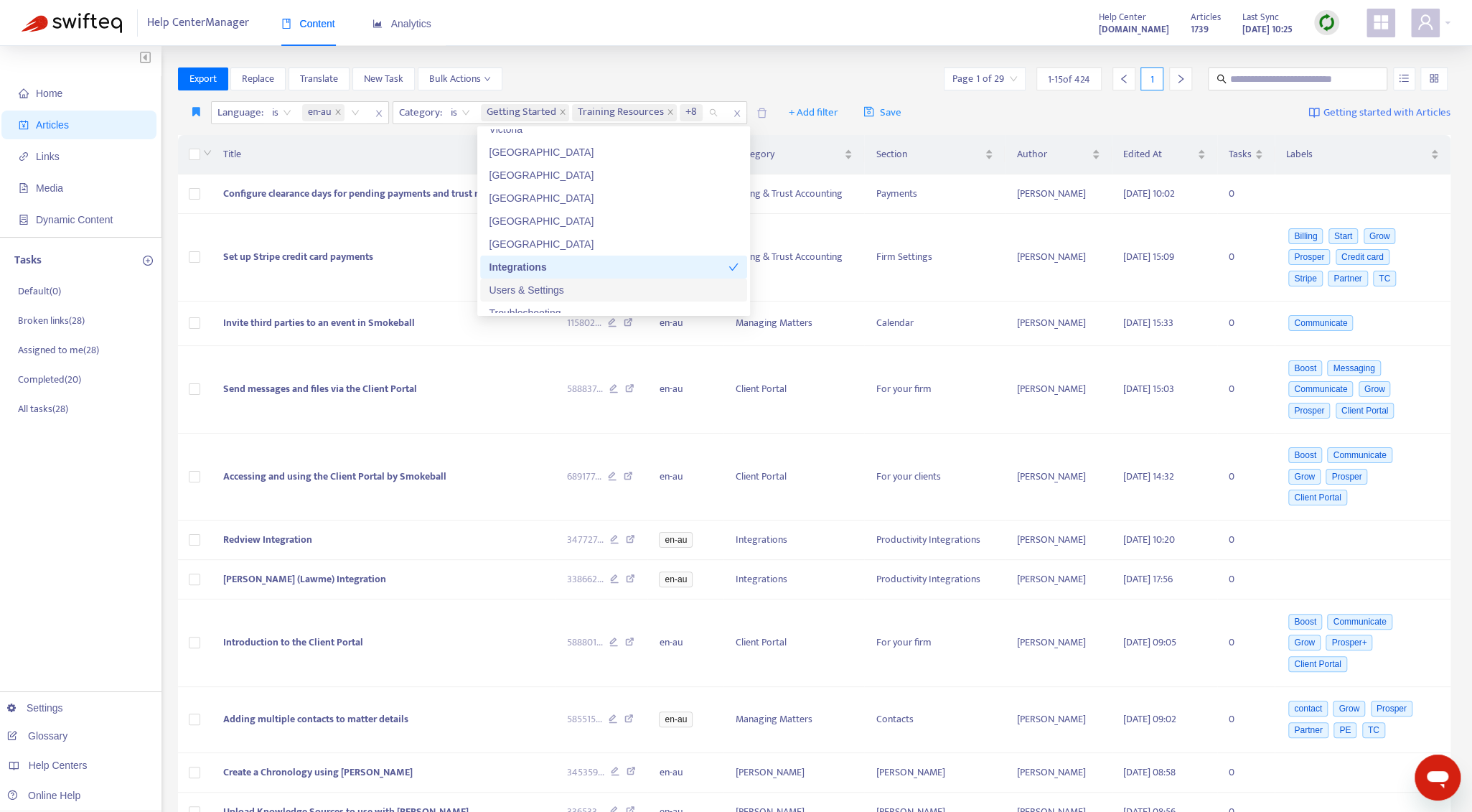
click at [518, 286] on div "Users & Settings" at bounding box center [614, 289] width 250 height 16
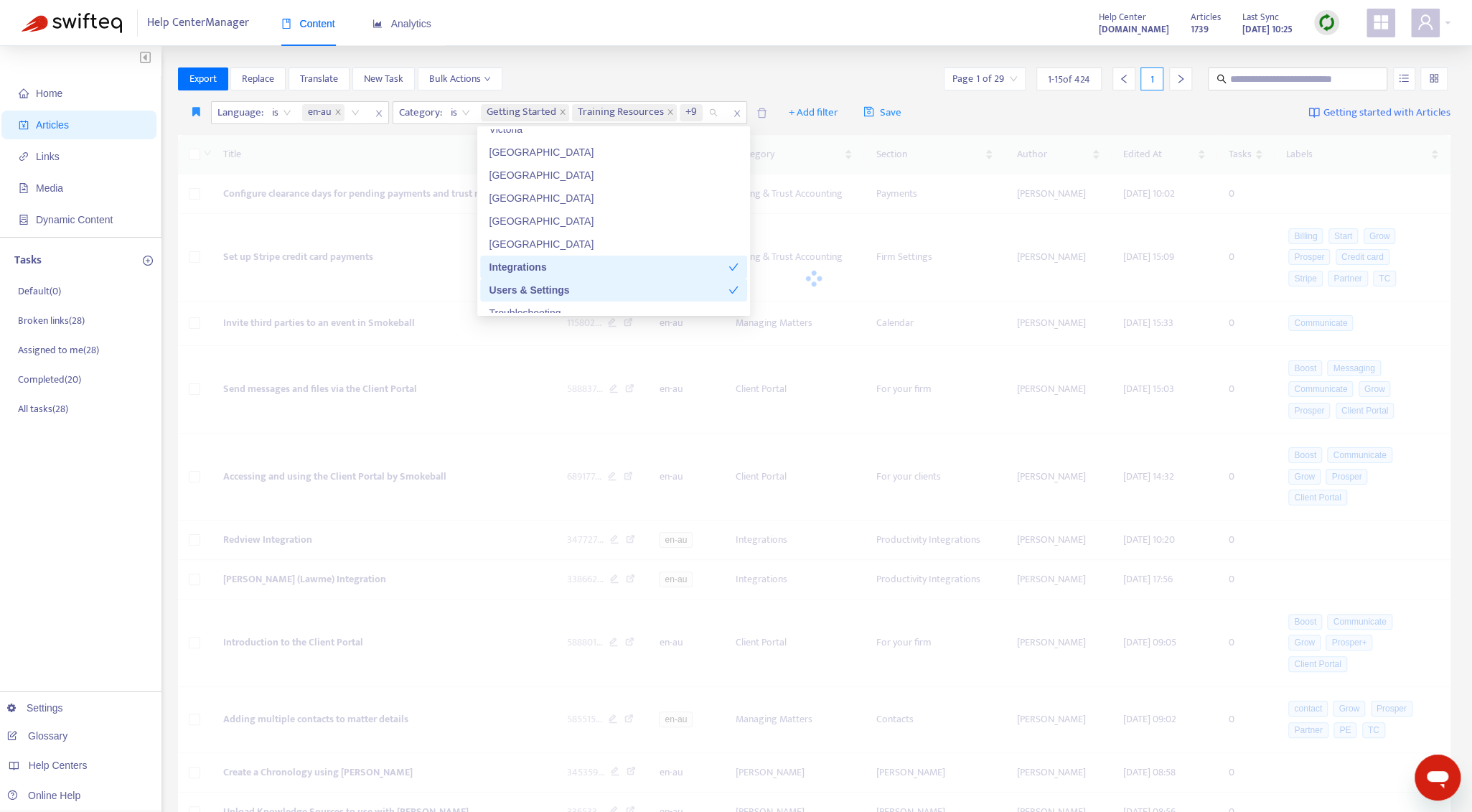
scroll to position [359, 0]
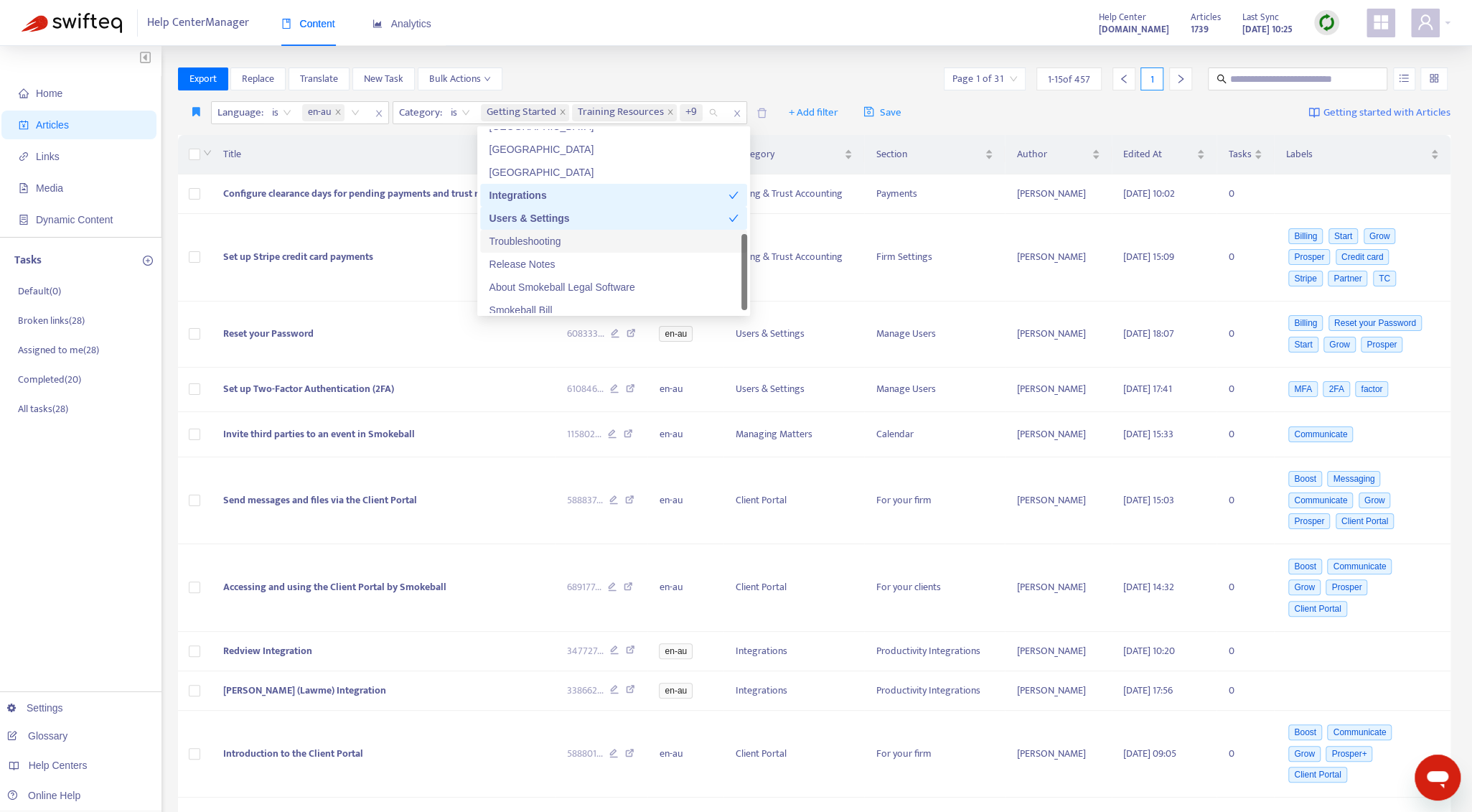
click at [566, 248] on div "Troubleshooting" at bounding box center [614, 241] width 250 height 16
click at [557, 280] on div "About Smokeball Legal Software" at bounding box center [614, 278] width 250 height 16
click at [782, 60] on div "Home Articles Links Media Dynamic Content Tasks Default ( 0 ) Broken links ( 28…" at bounding box center [736, 595] width 1472 height 1098
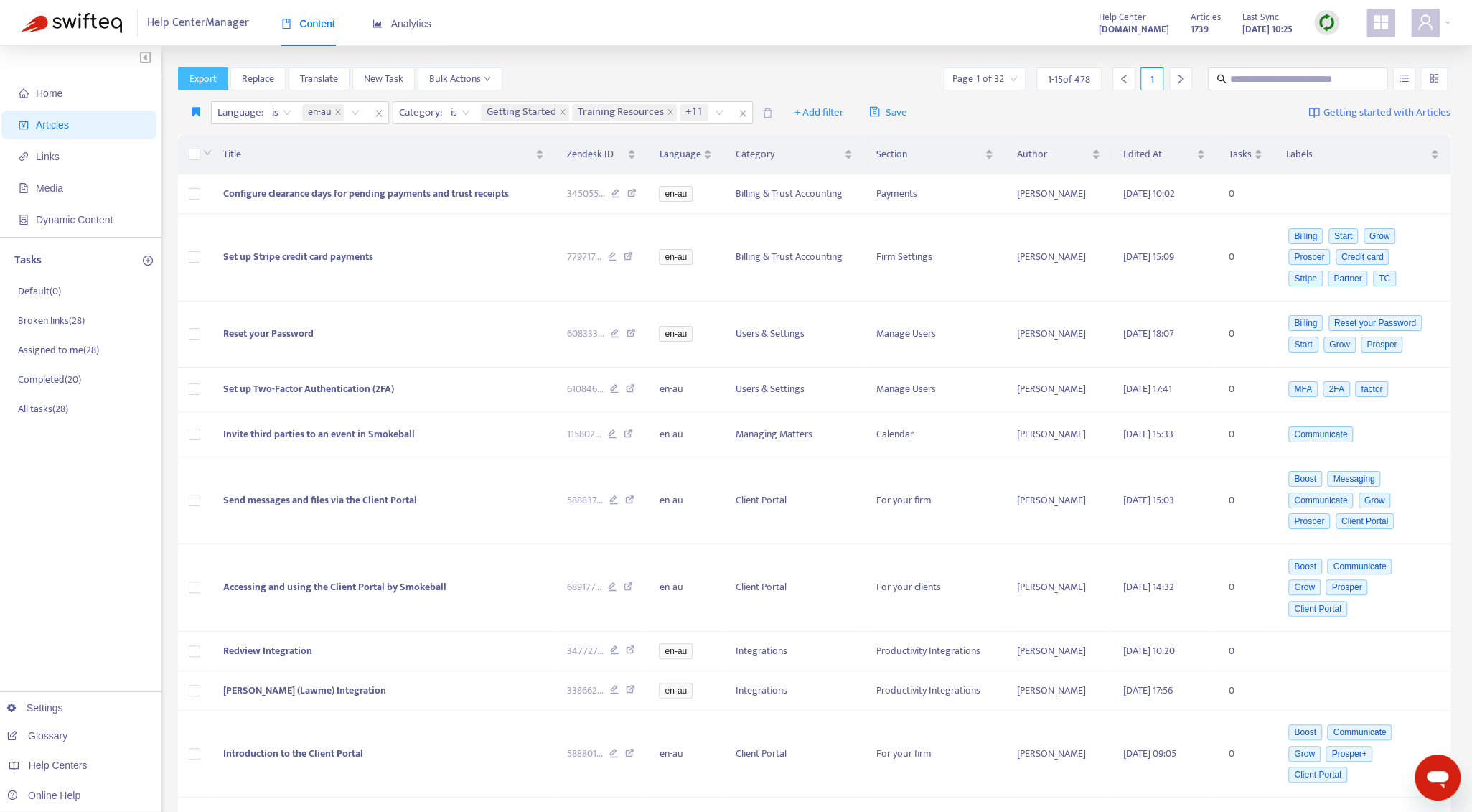
click at [194, 85] on span "Export" at bounding box center [203, 78] width 28 height 16
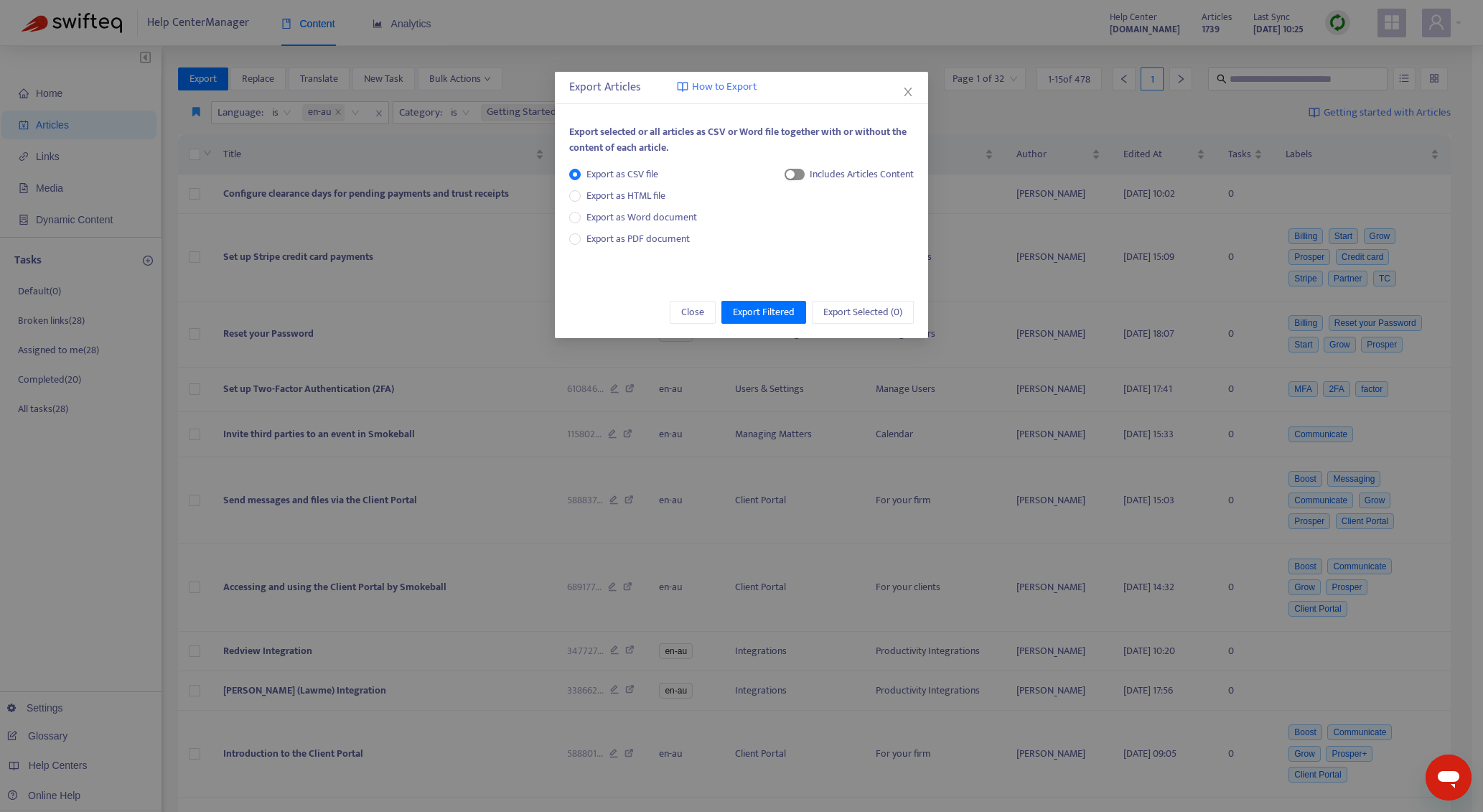
click at [796, 172] on span "button" at bounding box center [794, 174] width 20 height 11
click at [781, 316] on span "Export Filtered" at bounding box center [763, 312] width 62 height 16
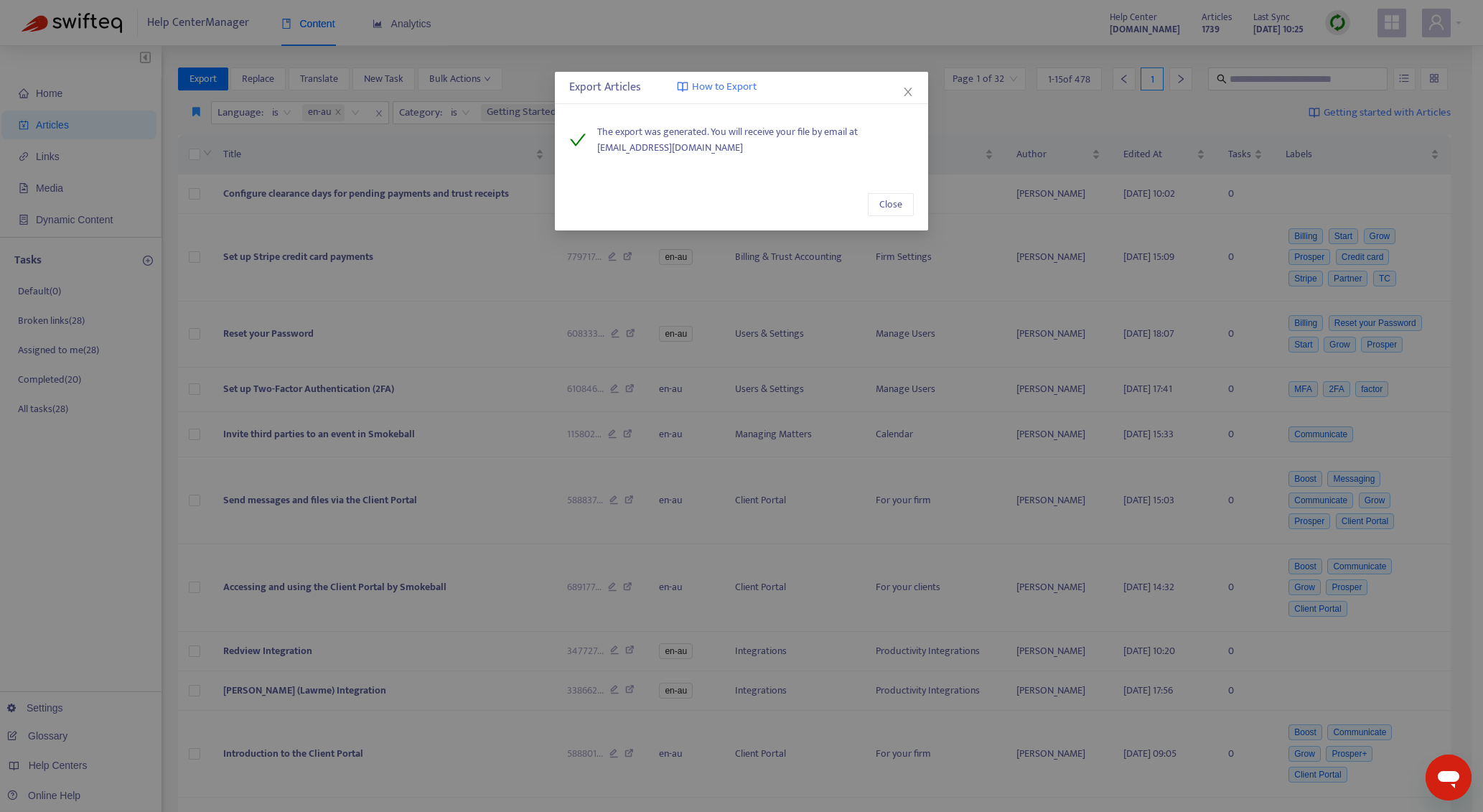
click at [916, 87] on div "Export Articles How to Export" at bounding box center [741, 87] width 374 height 32
click at [916, 91] on div "Export Articles How to Export" at bounding box center [741, 87] width 374 height 32
click at [907, 91] on icon "close" at bounding box center [907, 92] width 8 height 9
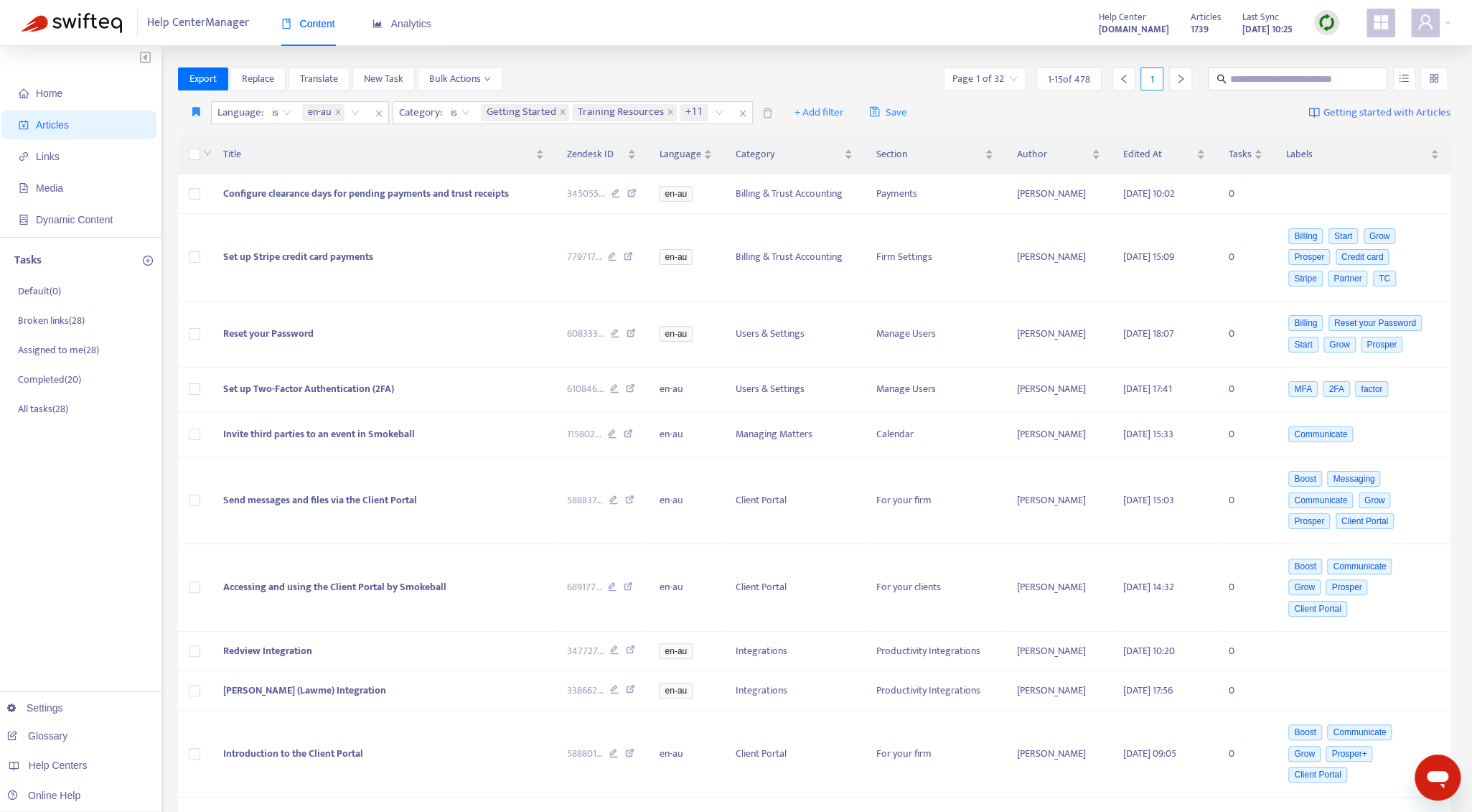
click at [887, 79] on div "Export Replace Translate New Task Bulk Actions Page 1 of 32 1 - 15 of 478 1" at bounding box center [815, 78] width 1274 height 23
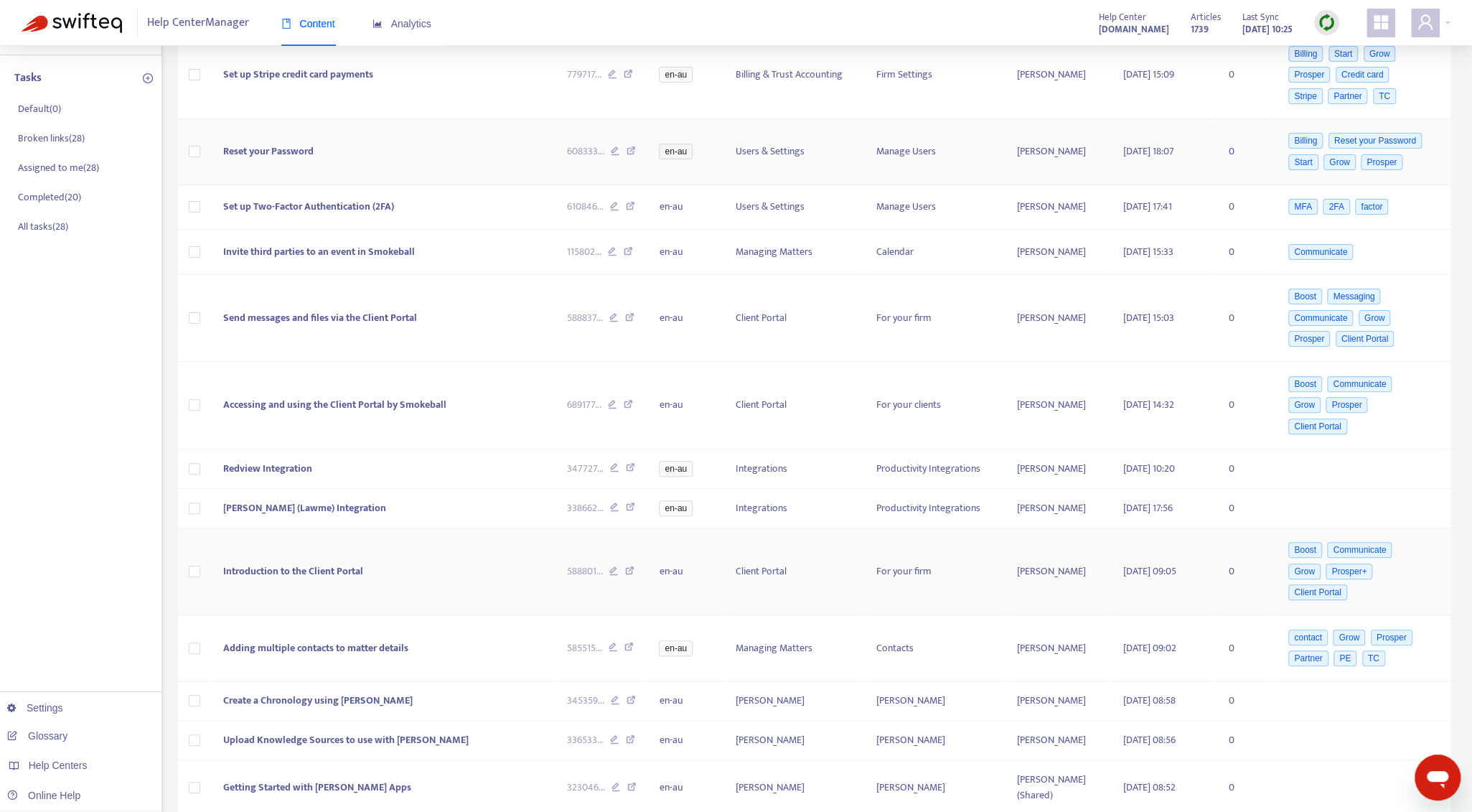
scroll to position [0, 0]
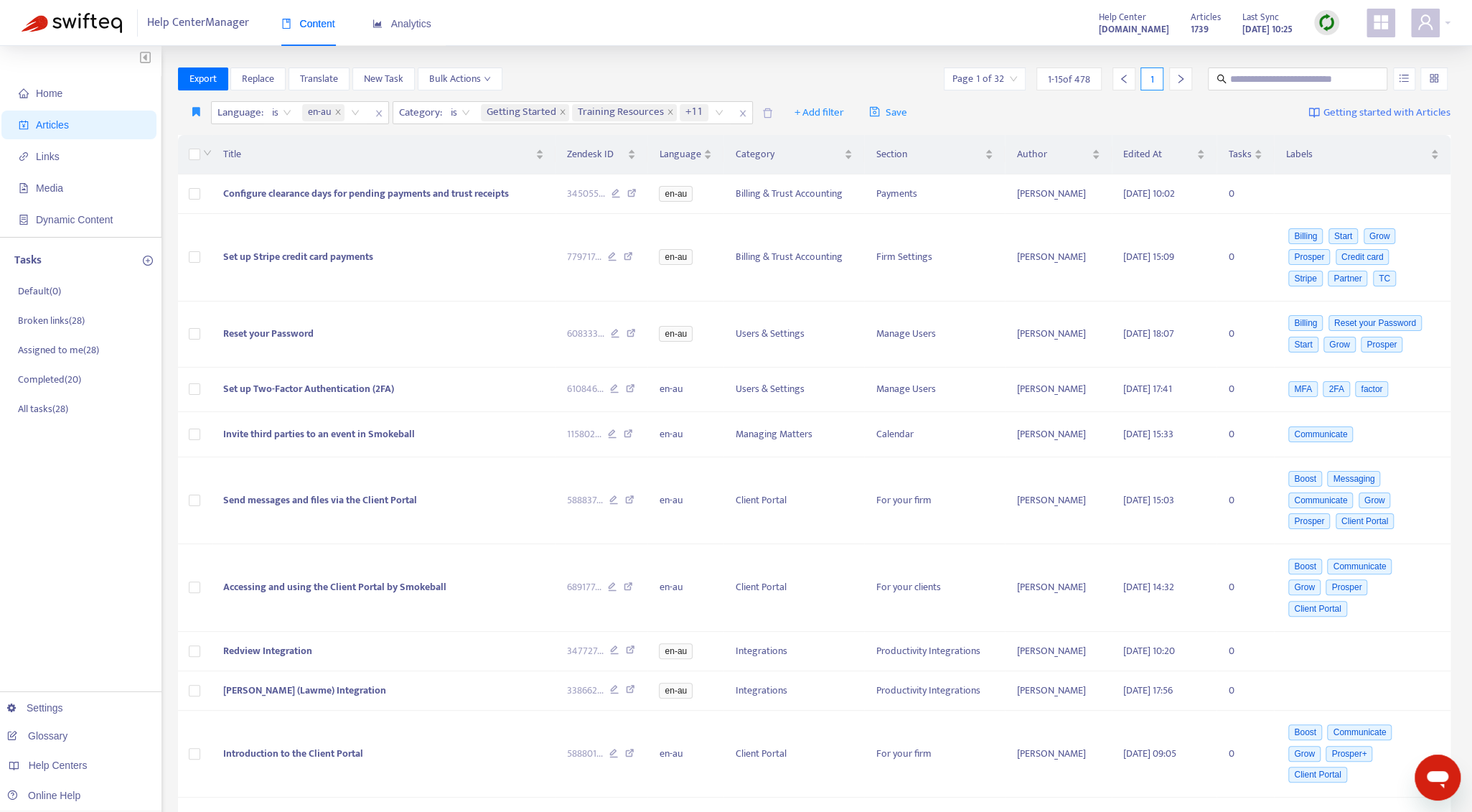
click at [207, 66] on div "Home Articles Links Media Dynamic Content Tasks Default ( 0 ) Broken links ( 28…" at bounding box center [736, 595] width 1472 height 1098
click at [207, 69] on button "Export" at bounding box center [203, 78] width 50 height 23
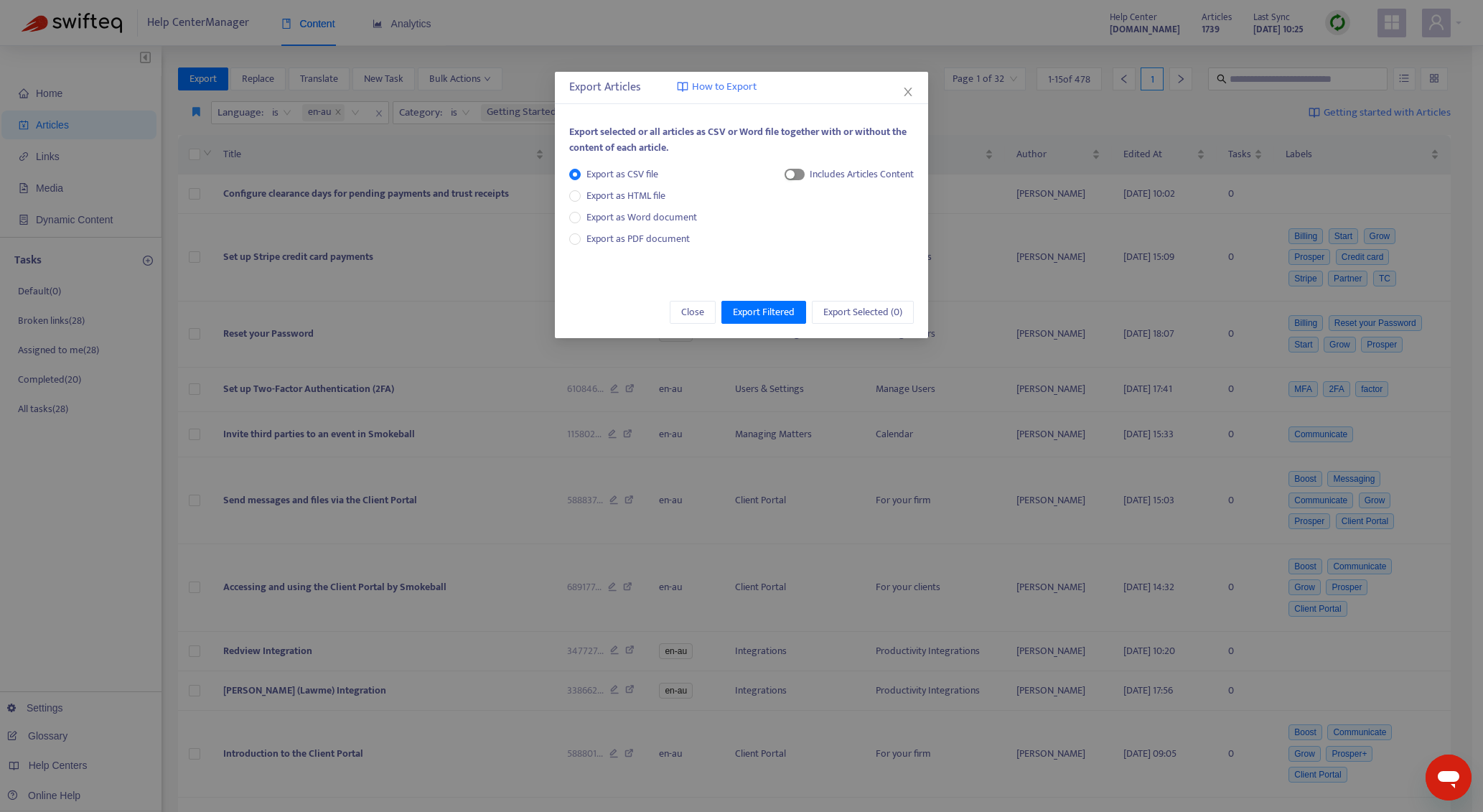
click at [788, 176] on div "button" at bounding box center [790, 174] width 9 height 9
click at [790, 313] on span "Export Filtered" at bounding box center [763, 312] width 62 height 16
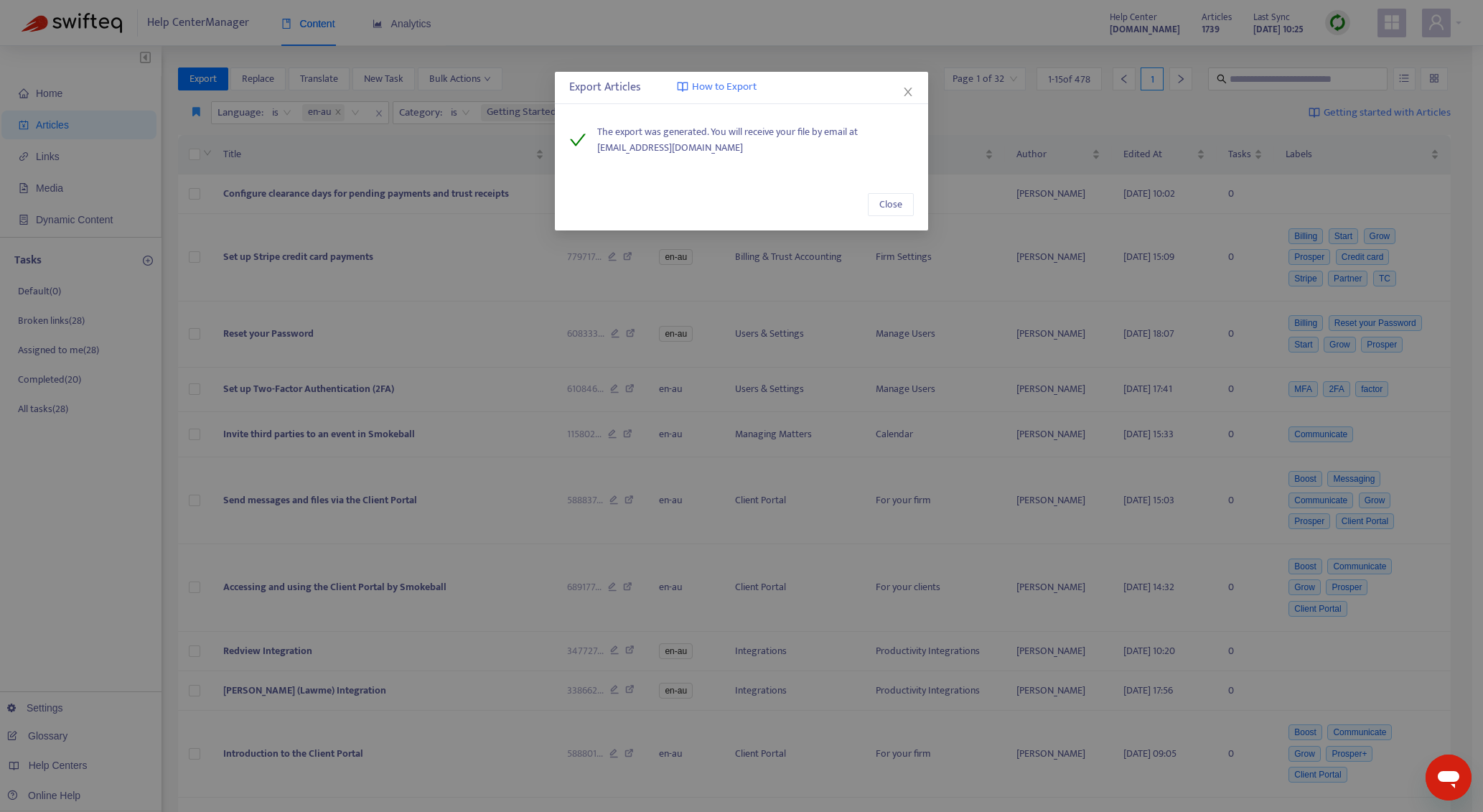
click at [847, 767] on div "Export Articles How to Export The export was generated. You will receive your f…" at bounding box center [741, 406] width 1483 height 812
